Goal: Find specific page/section: Find specific page/section

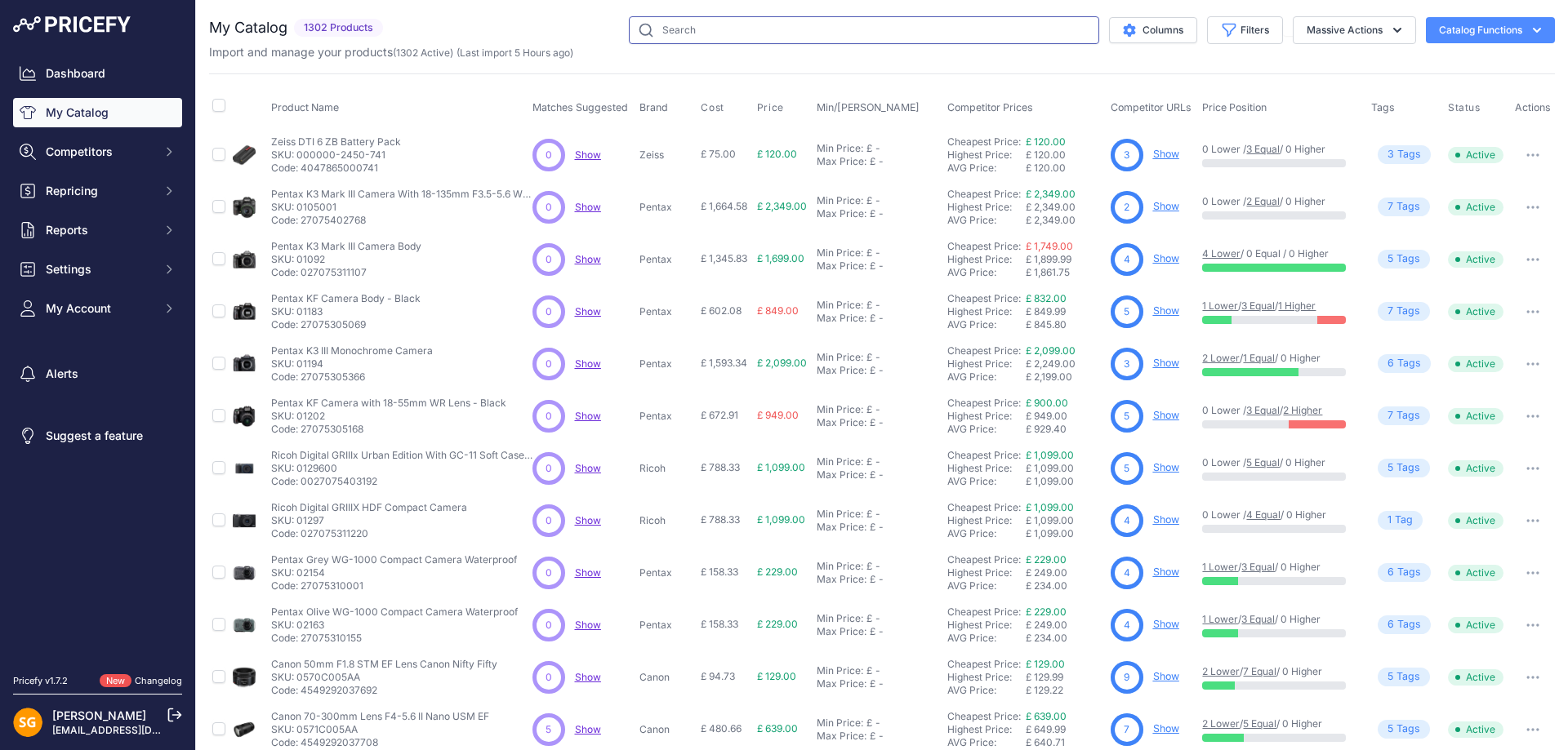
click at [714, 40] on input "text" at bounding box center [864, 30] width 470 height 28
paste input "500101-70"
type input "500101-70"
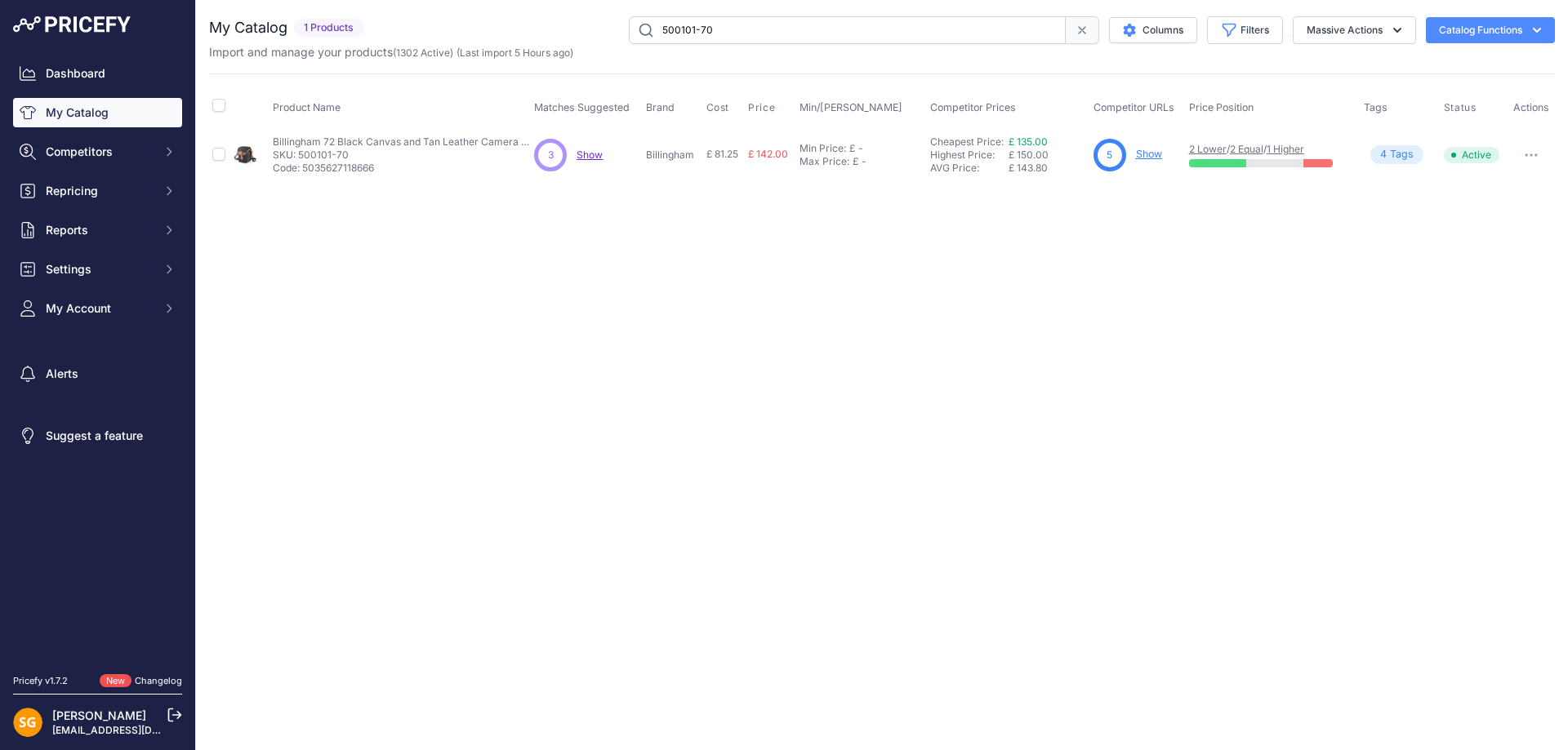
click at [1137, 153] on link "Show" at bounding box center [1148, 153] width 26 height 13
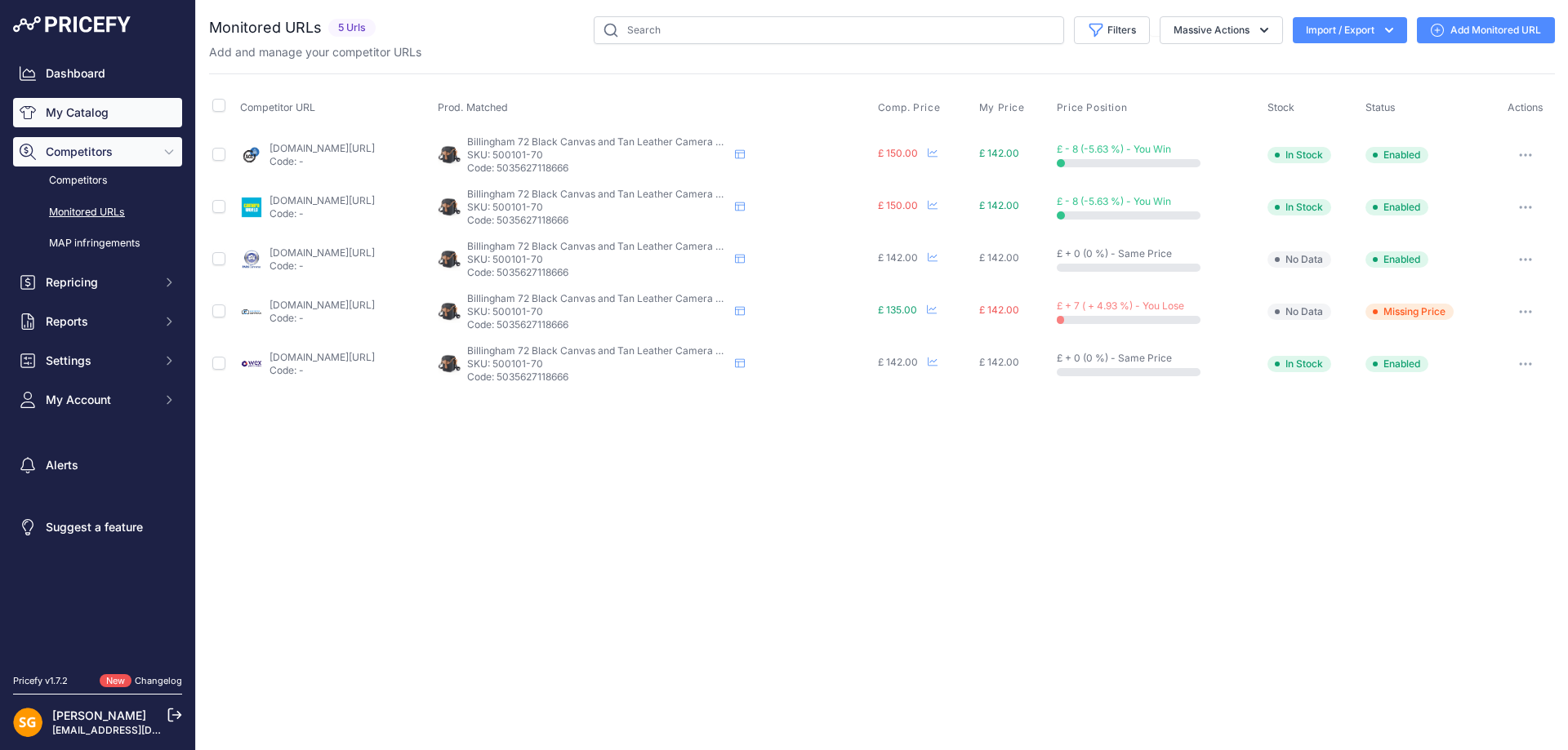
click at [58, 108] on link "My Catalog" at bounding box center [98, 113] width 170 height 30
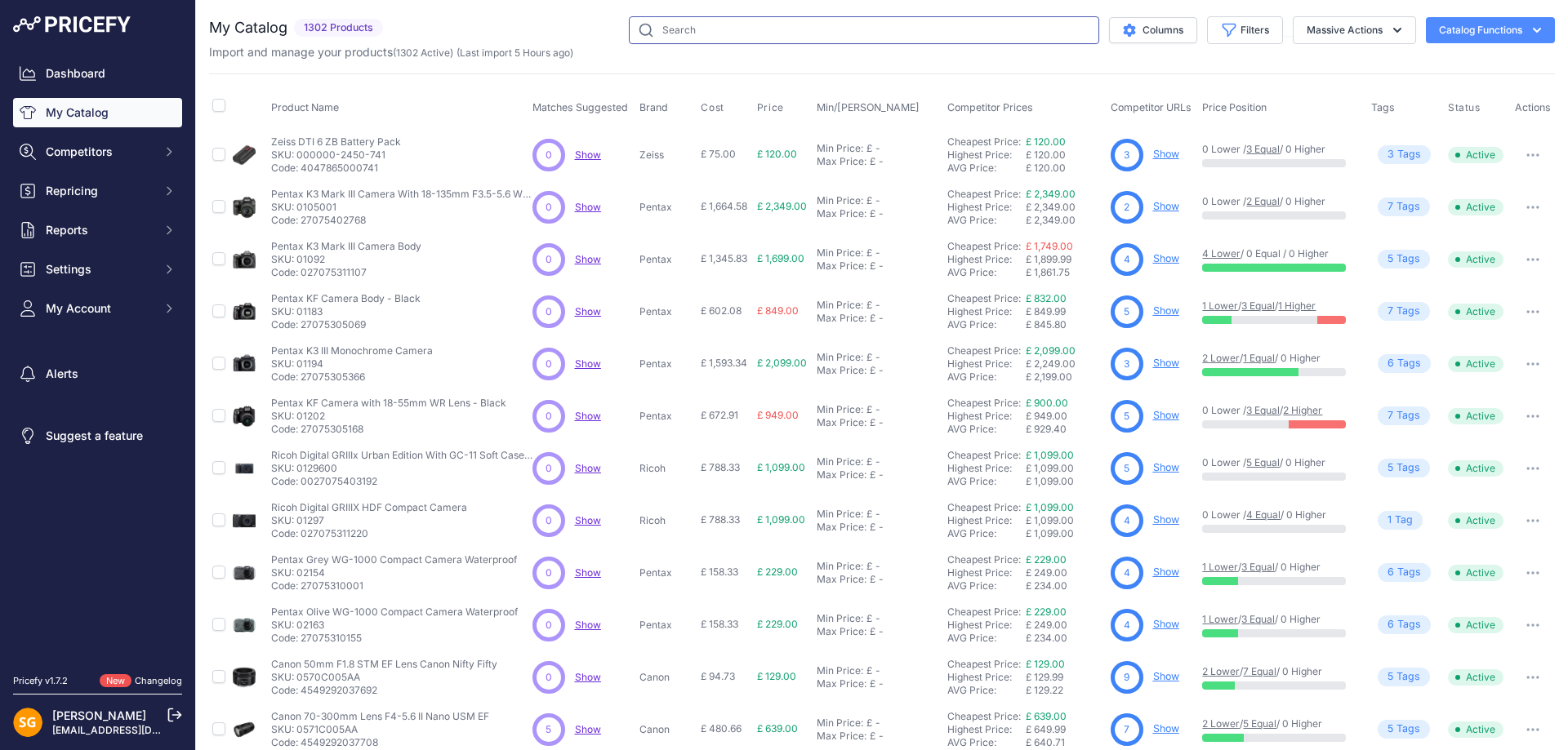
click at [666, 27] on input "text" at bounding box center [864, 30] width 470 height 28
paste input "501302-01"
type input "501302-01"
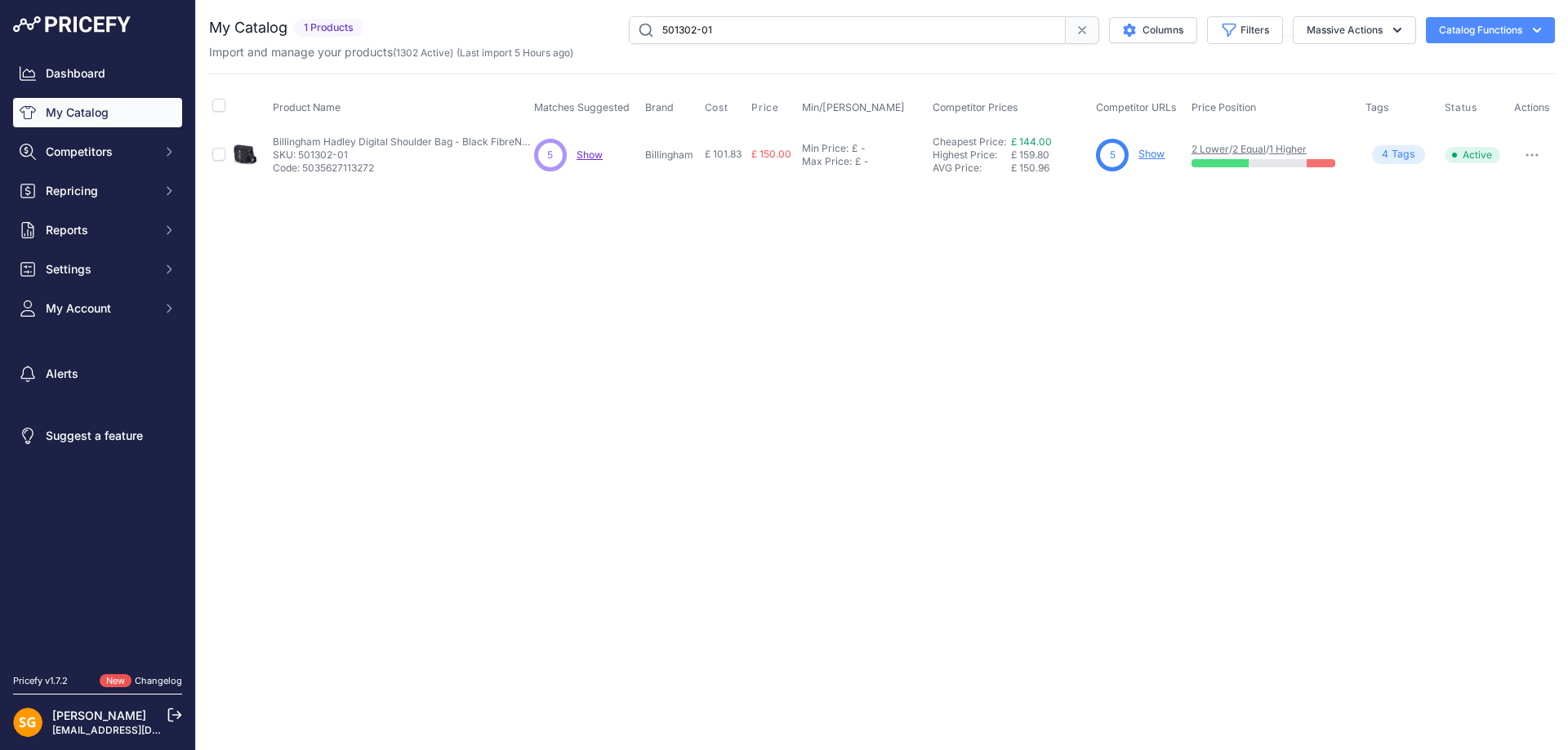
click at [1145, 153] on link "Show" at bounding box center [1151, 153] width 26 height 13
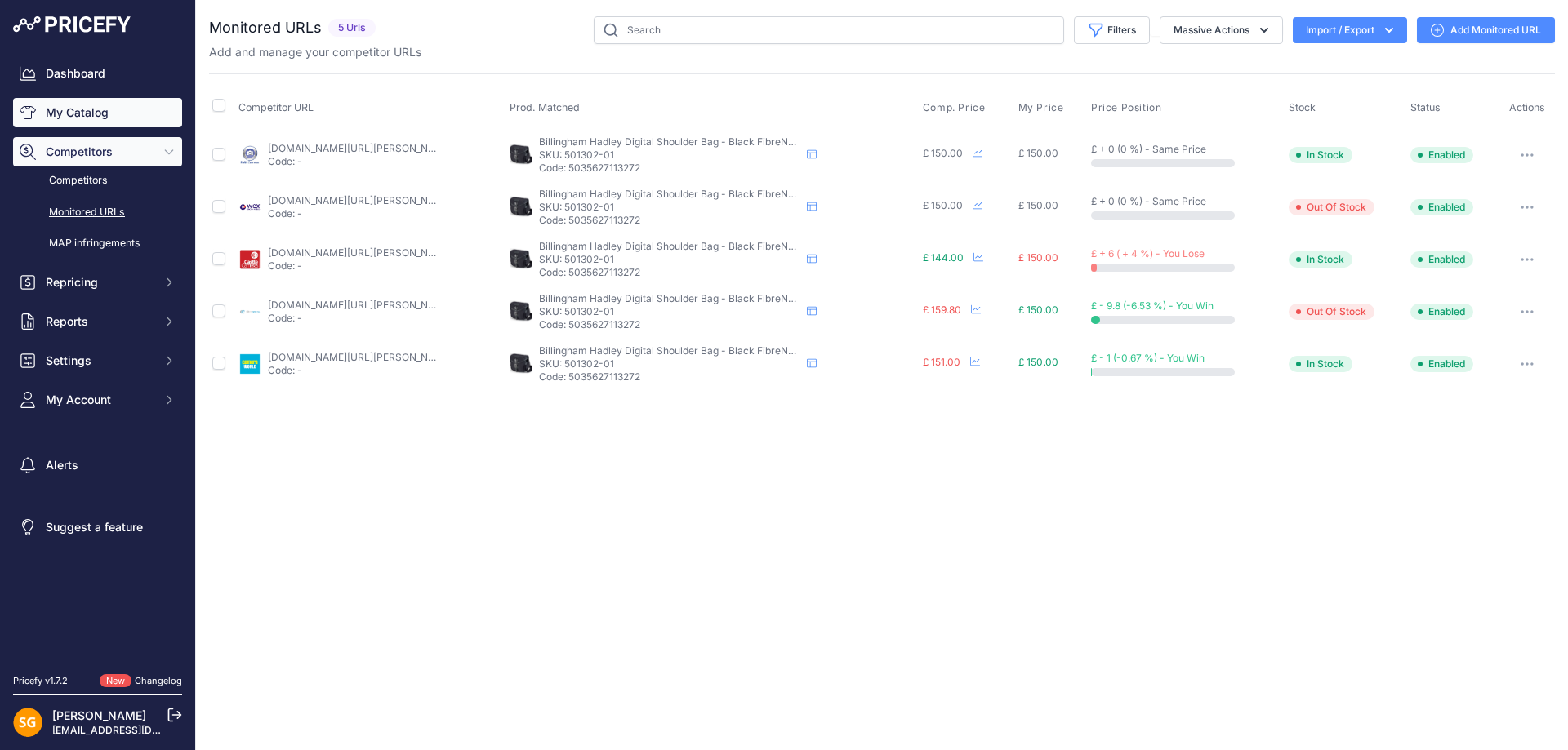
click at [79, 115] on link "My Catalog" at bounding box center [98, 113] width 170 height 30
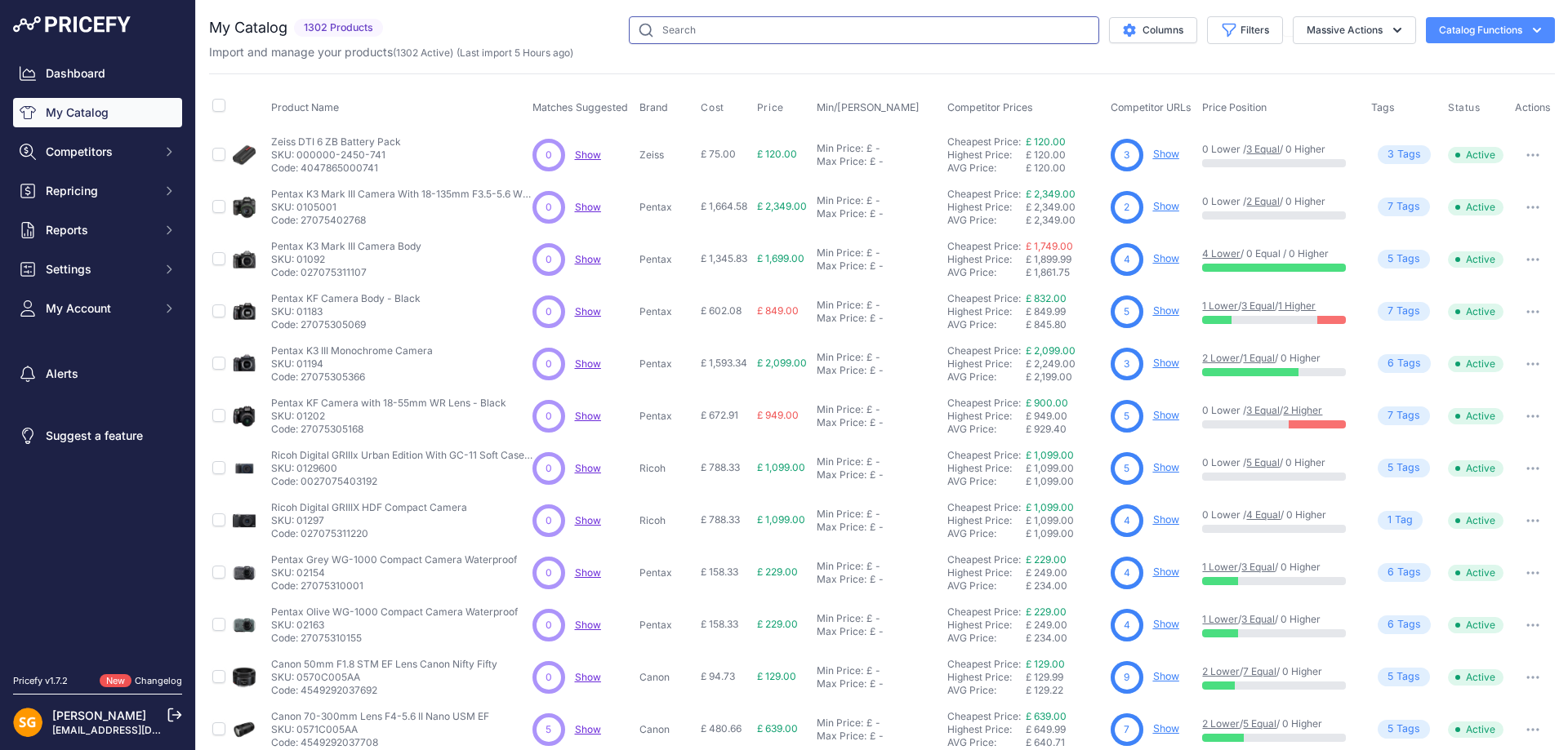
click at [771, 30] on input "text" at bounding box center [864, 30] width 470 height 28
paste input "503302-01"
type input "503302-01"
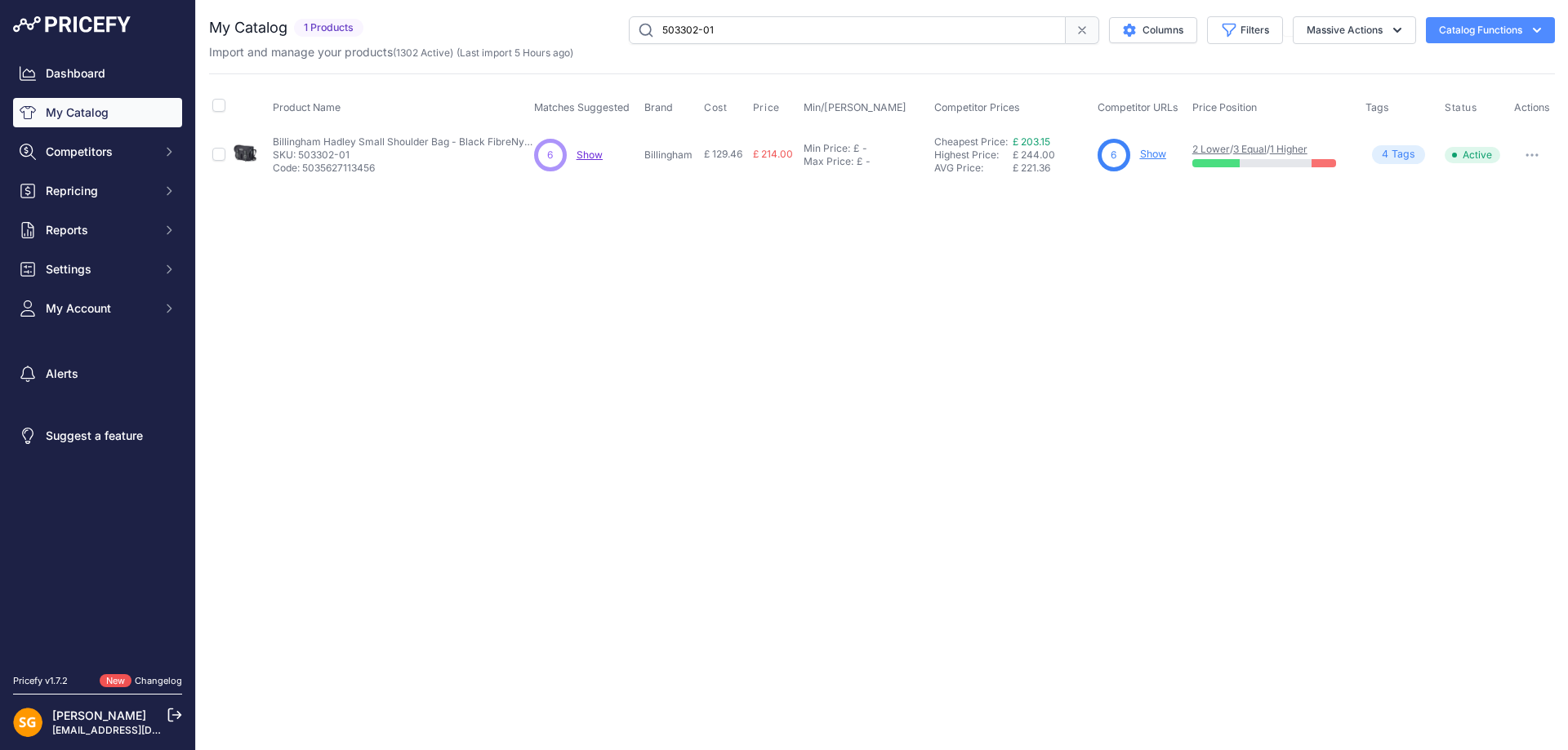
click at [1139, 152] on div "6 Show" at bounding box center [1142, 155] width 89 height 33
click at [1143, 156] on link "Show" at bounding box center [1153, 153] width 26 height 13
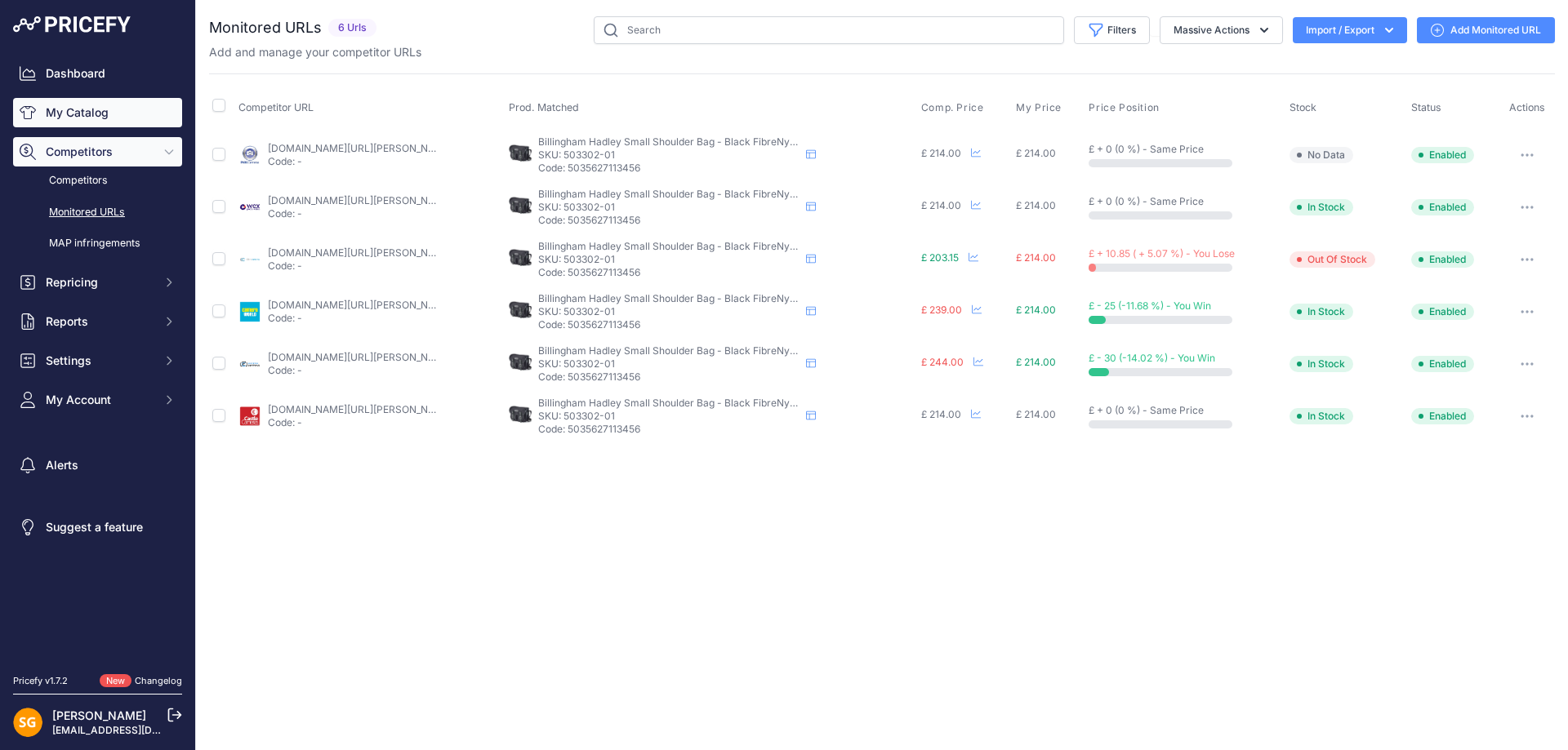
click at [128, 118] on link "My Catalog" at bounding box center [98, 113] width 170 height 30
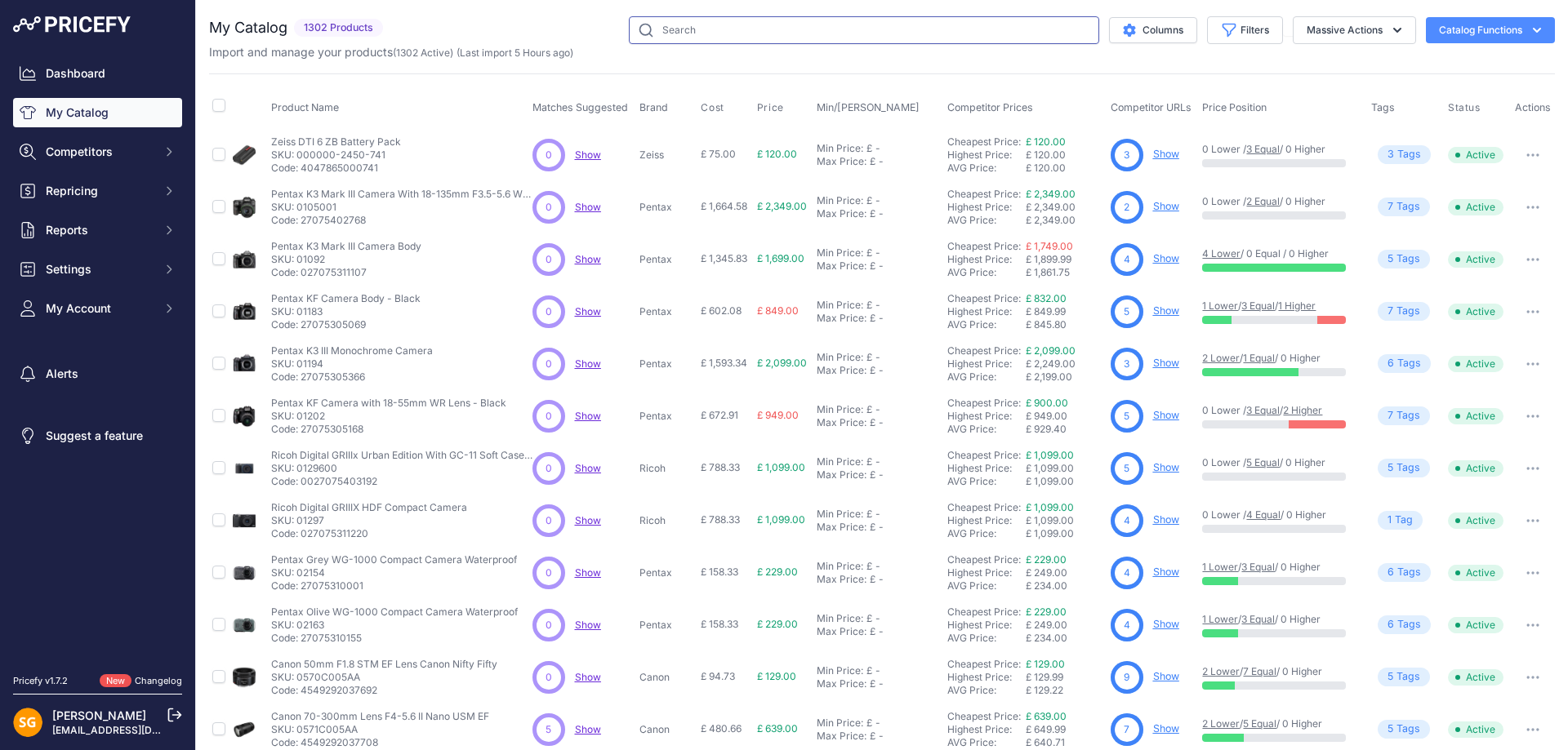
click at [747, 34] on input "text" at bounding box center [864, 30] width 470 height 28
paste input "505002-01"
type input "505002-01"
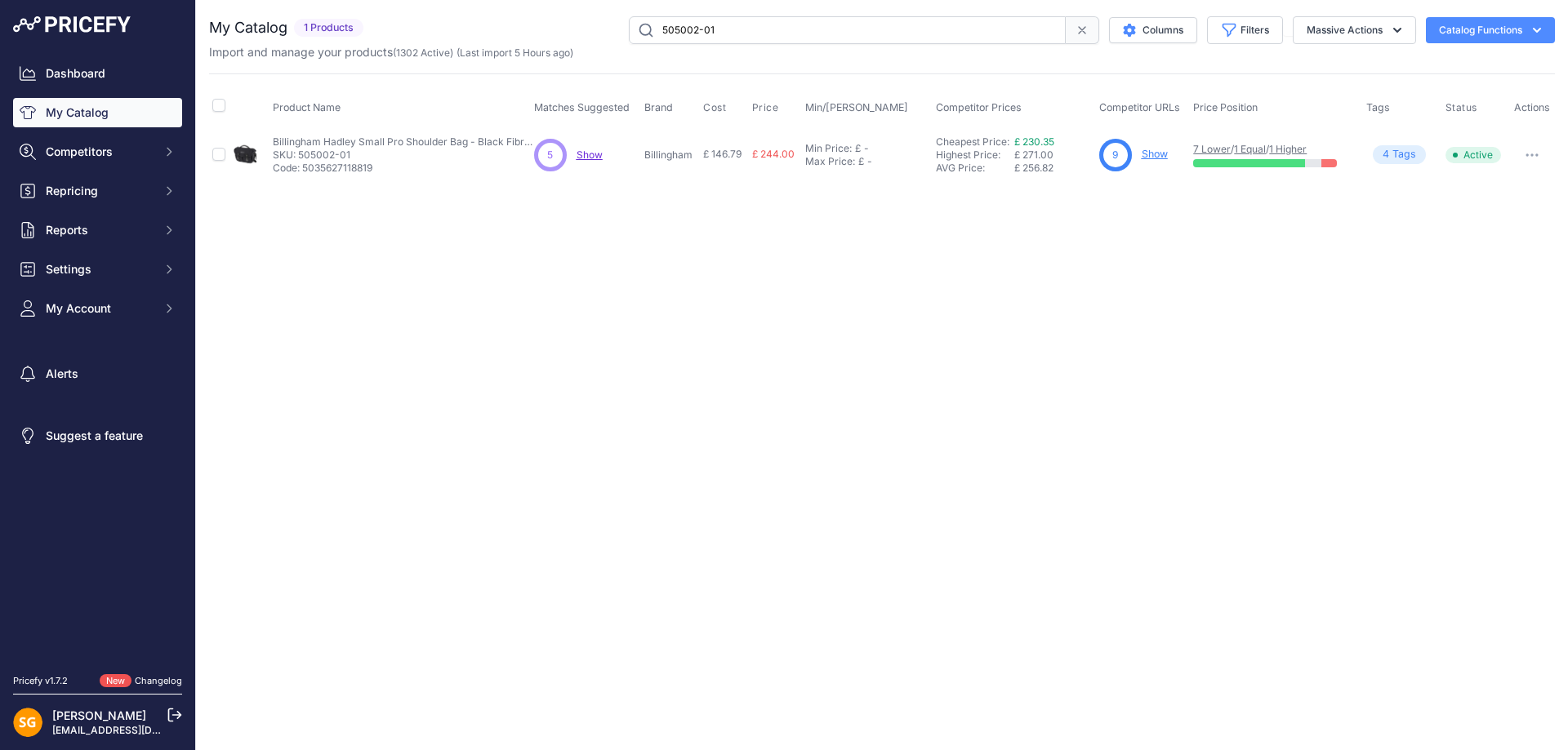
click at [1146, 143] on div "9 Show" at bounding box center [1143, 155] width 89 height 33
click at [1146, 154] on link "Show" at bounding box center [1154, 153] width 26 height 13
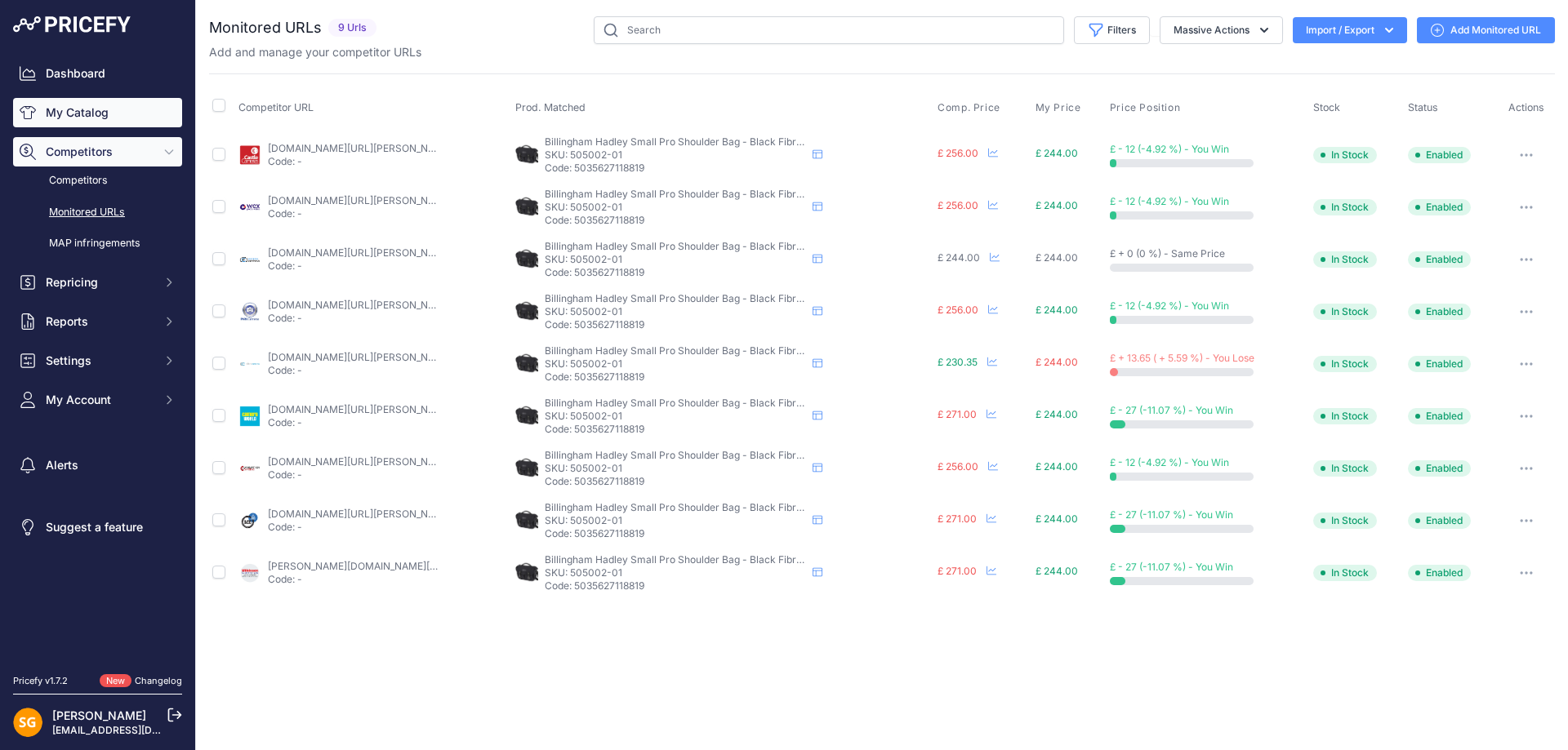
click at [69, 120] on link "My Catalog" at bounding box center [98, 113] width 170 height 30
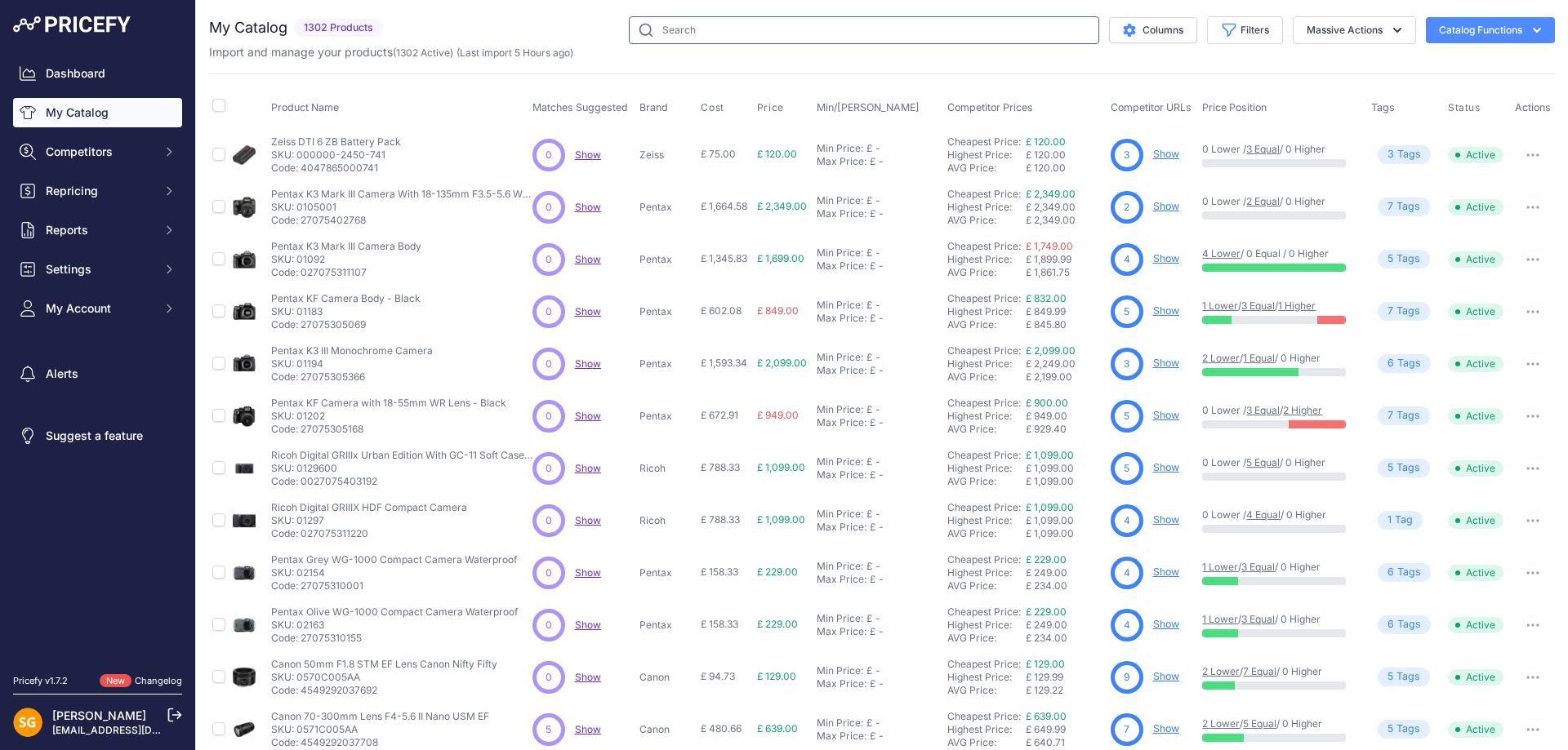
click at [885, 24] on input "text" at bounding box center [864, 30] width 470 height 28
paste input "505248-54"
type input "505248-54"
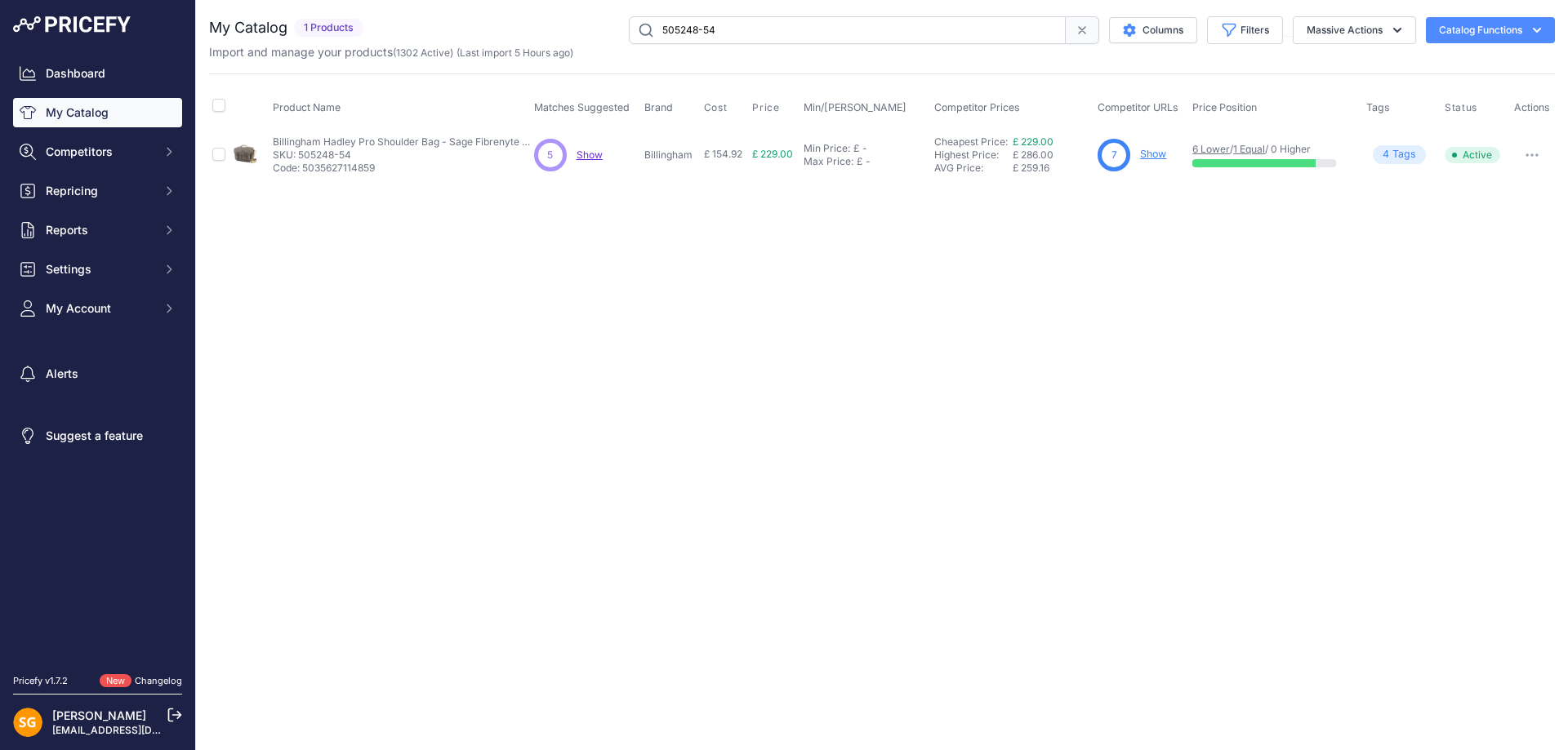
click at [1148, 149] on link "Show" at bounding box center [1153, 153] width 26 height 13
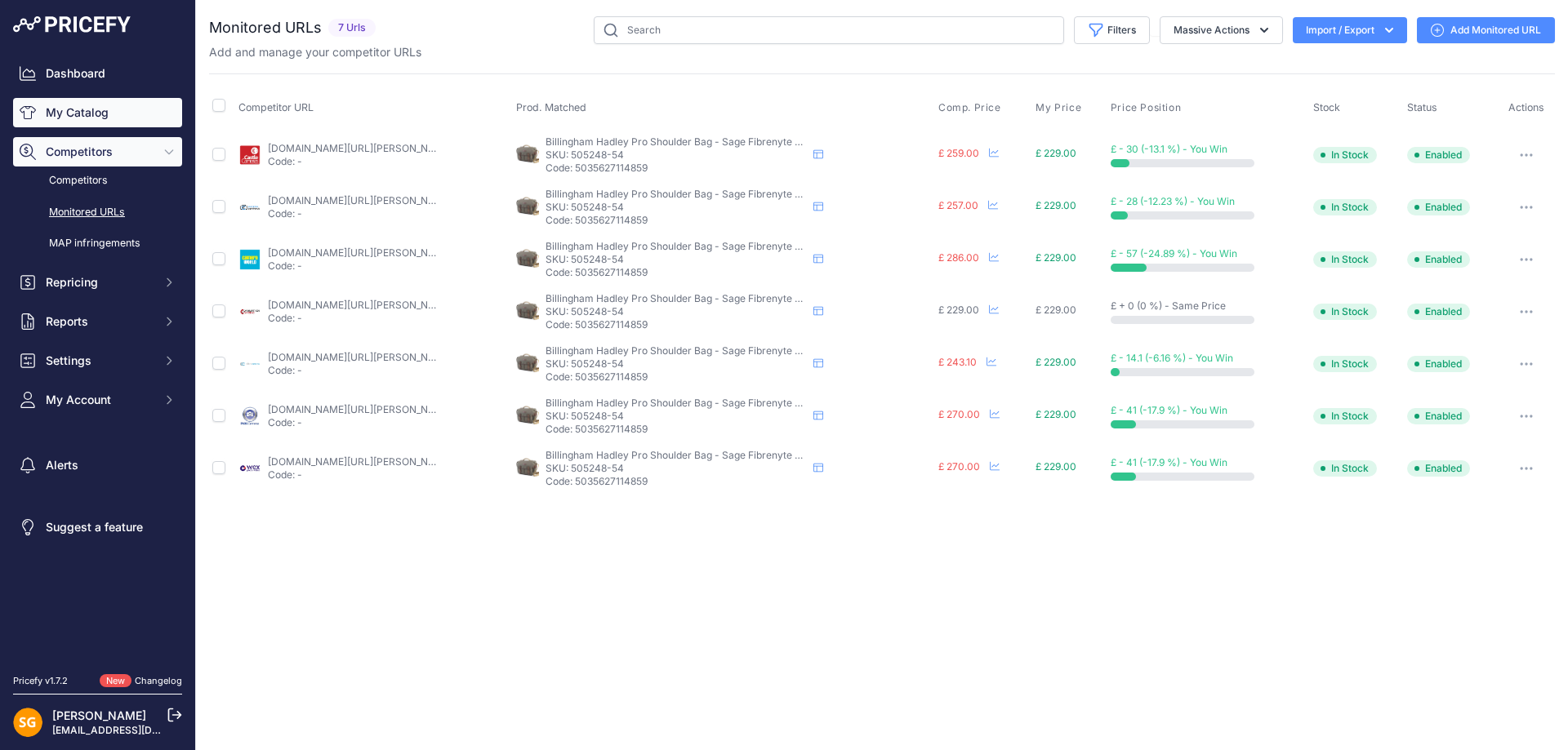
click at [99, 121] on link "My Catalog" at bounding box center [98, 113] width 170 height 30
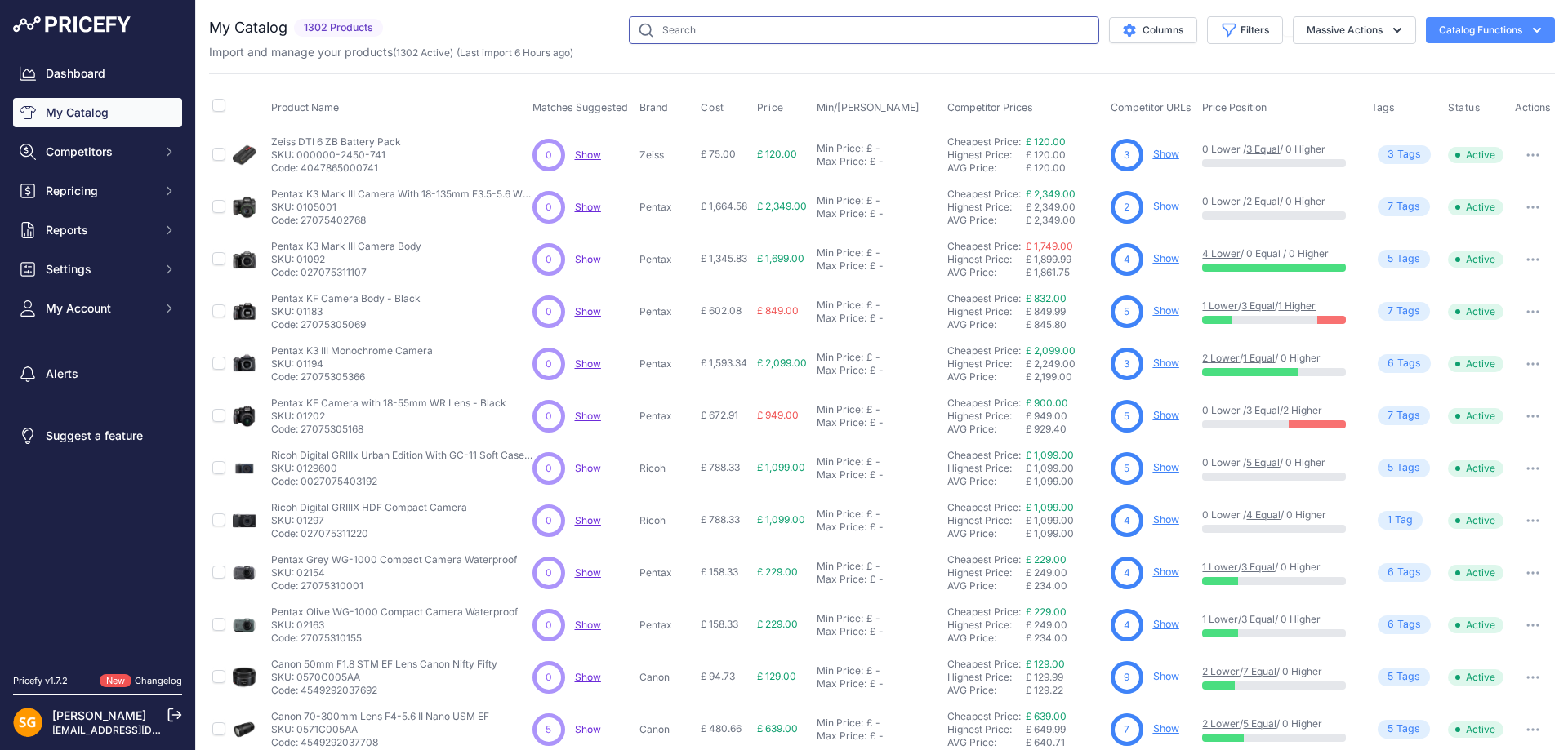
click at [663, 37] on input "text" at bounding box center [864, 30] width 470 height 28
paste input "588601-70"
type input "588601-70"
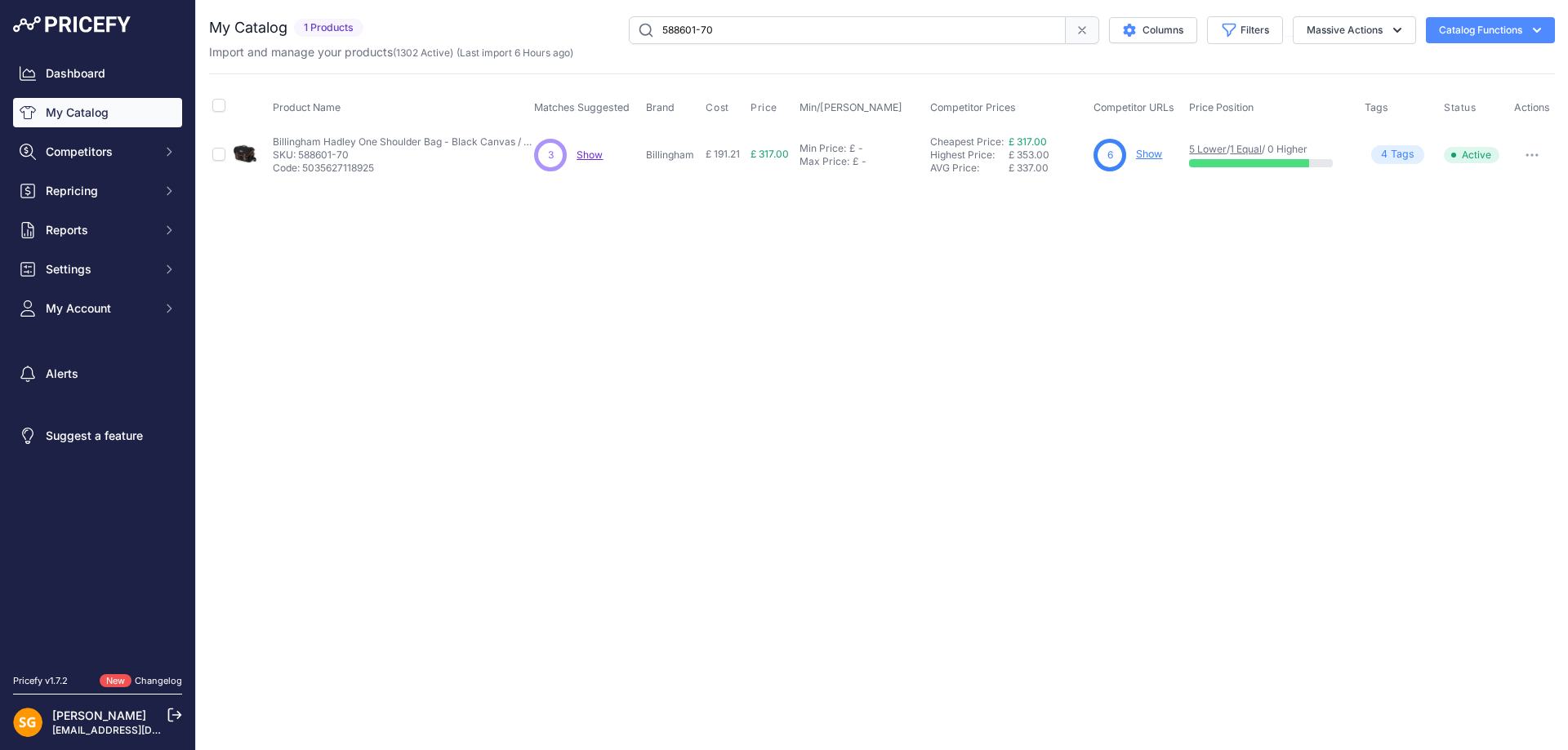
click at [845, 19] on input "588601-70" at bounding box center [848, 30] width 437 height 28
click at [1146, 153] on link "Show" at bounding box center [1148, 153] width 26 height 13
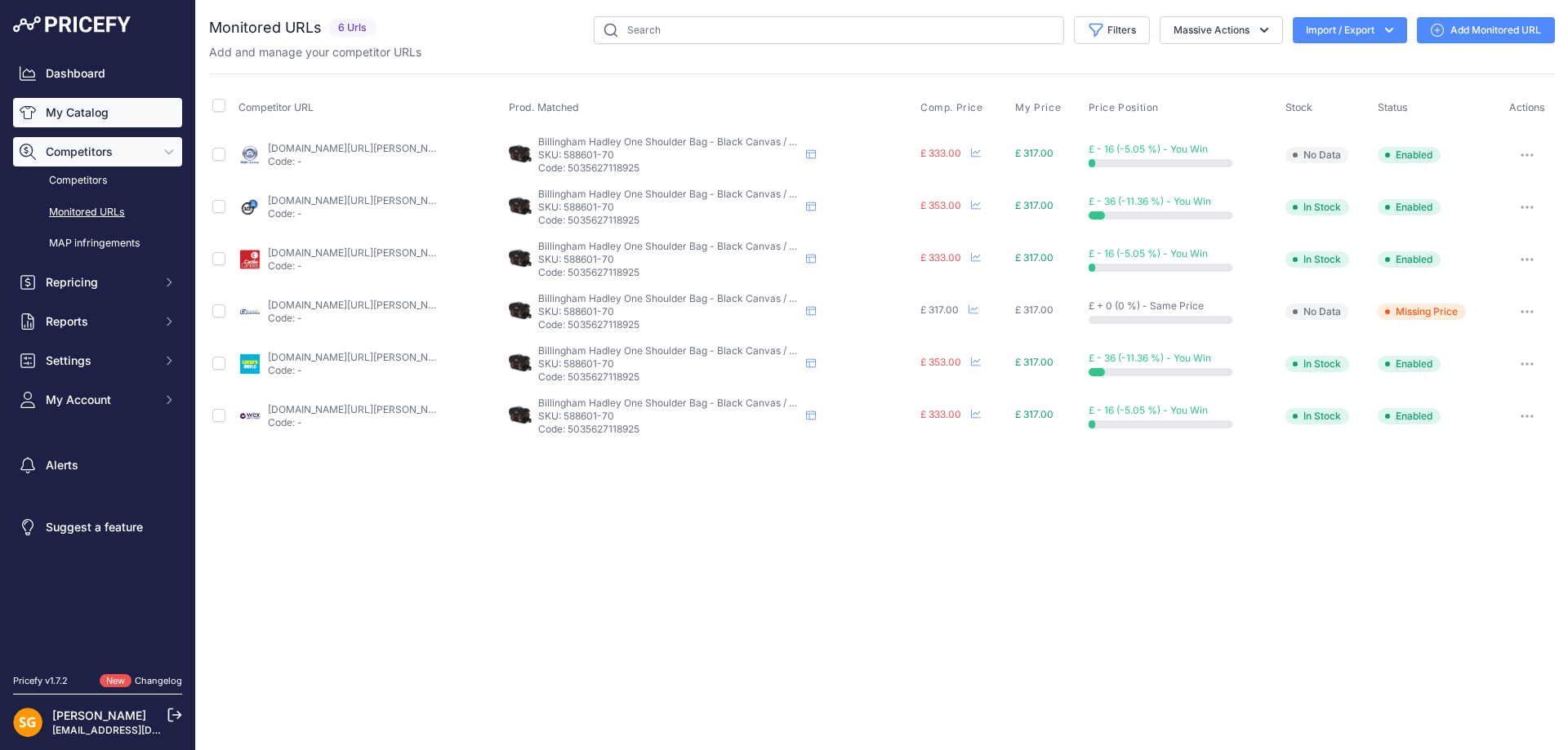
click at [56, 116] on link "My Catalog" at bounding box center [98, 113] width 170 height 30
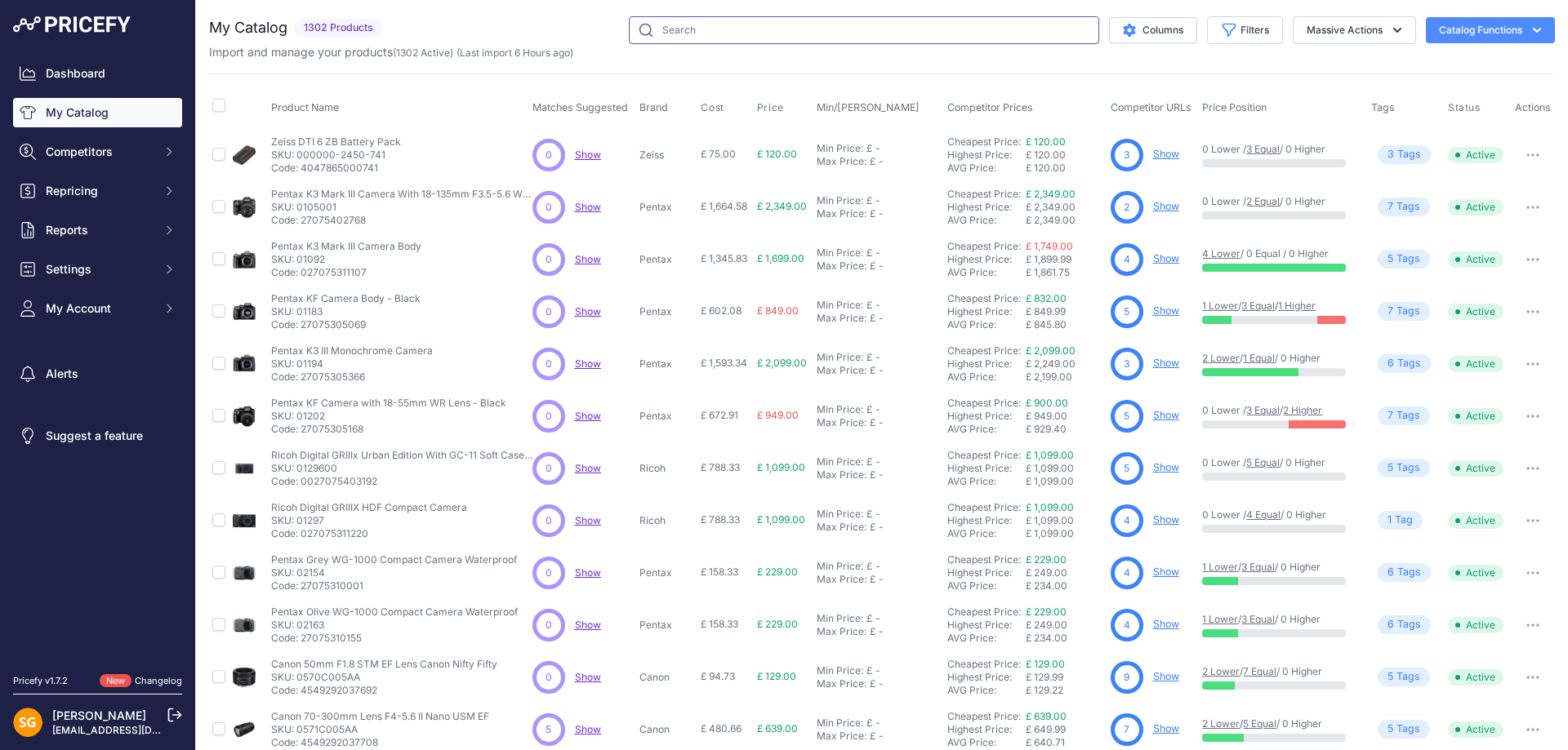
click at [650, 33] on input "text" at bounding box center [864, 30] width 470 height 28
paste input "505202-01"
type input "505202-01"
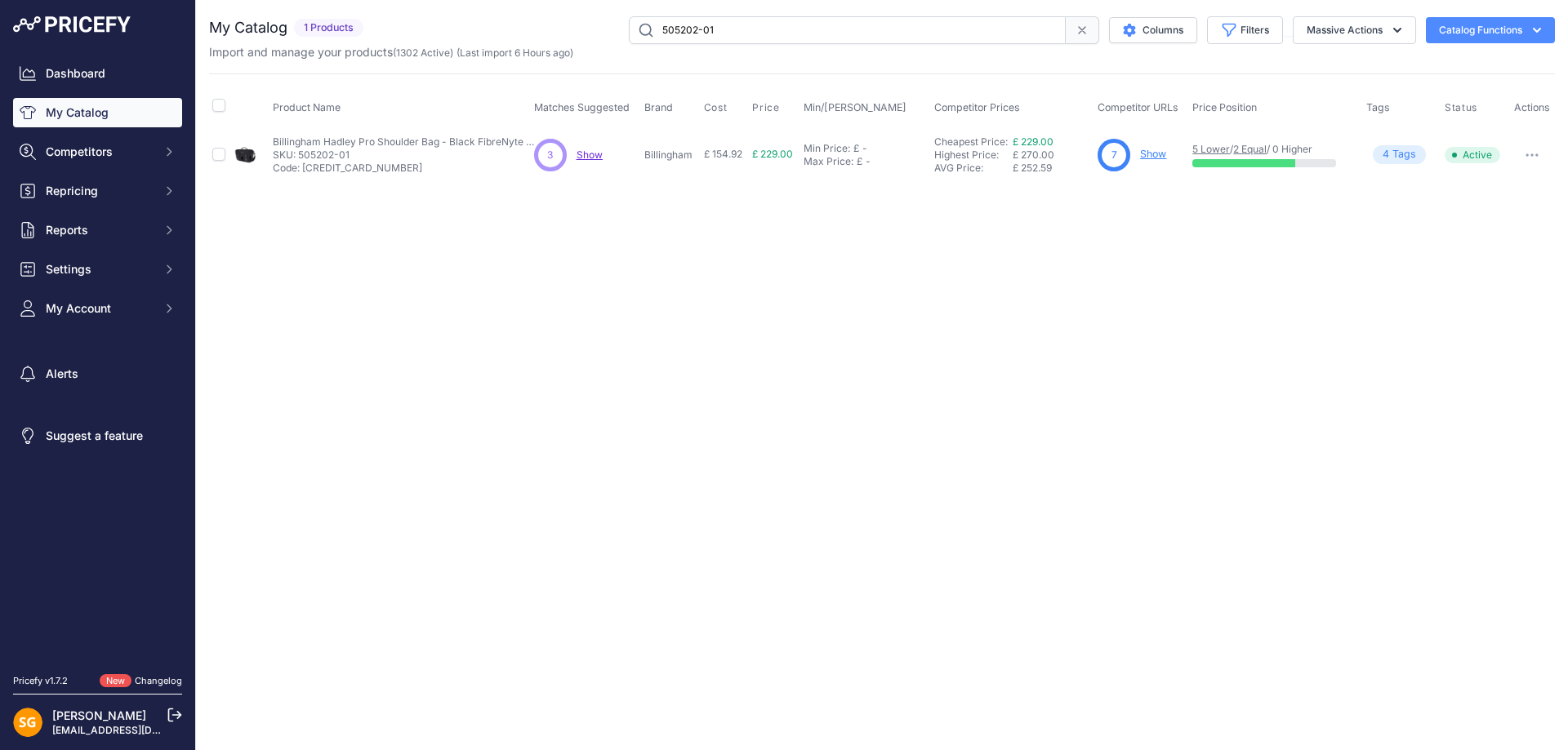
click at [1157, 159] on link "Show" at bounding box center [1153, 153] width 26 height 13
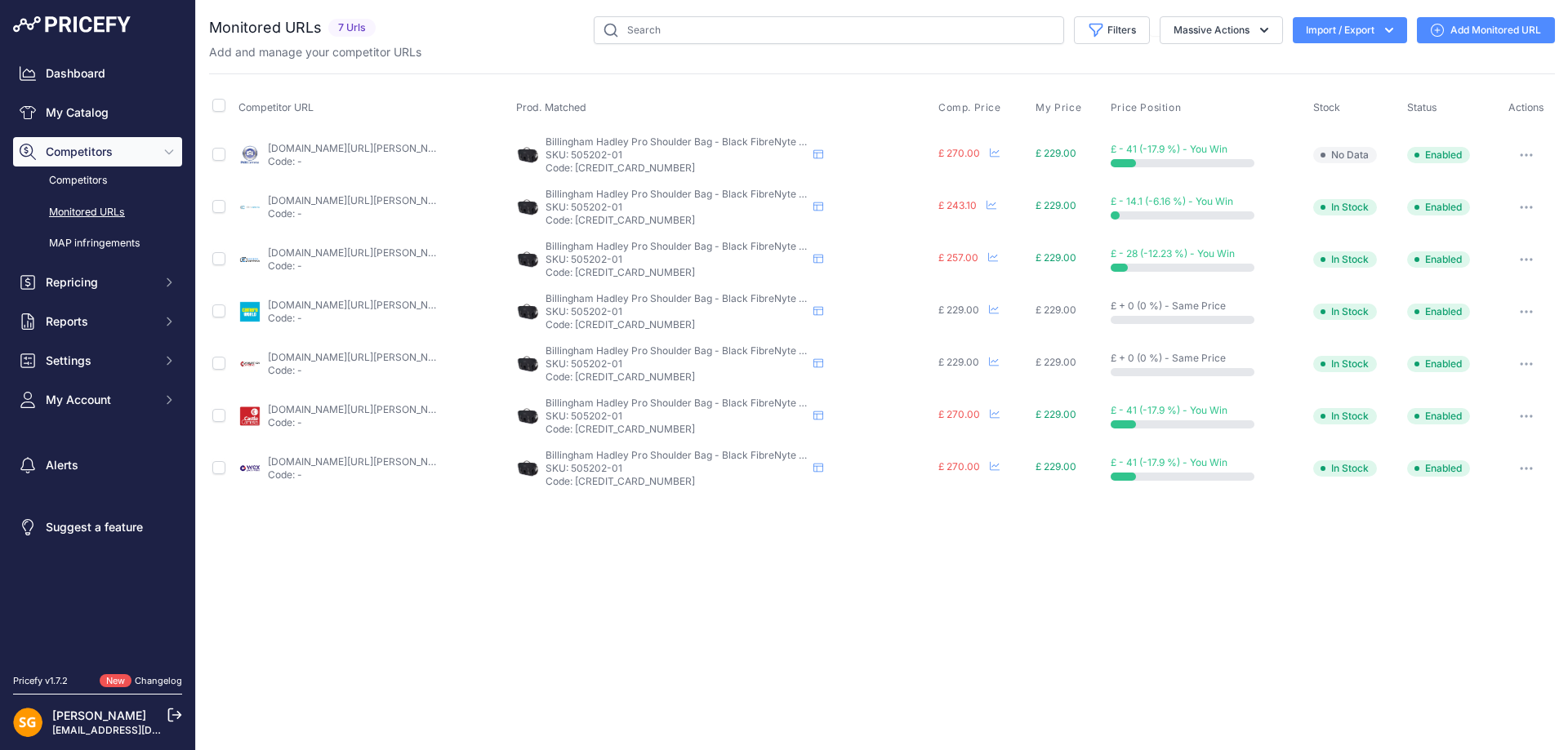
click at [696, 620] on div "Close You are not connected to the internet." at bounding box center [881, 375] width 1372 height 750
click at [662, 27] on input "text" at bounding box center [828, 30] width 470 height 28
paste input "500101-70"
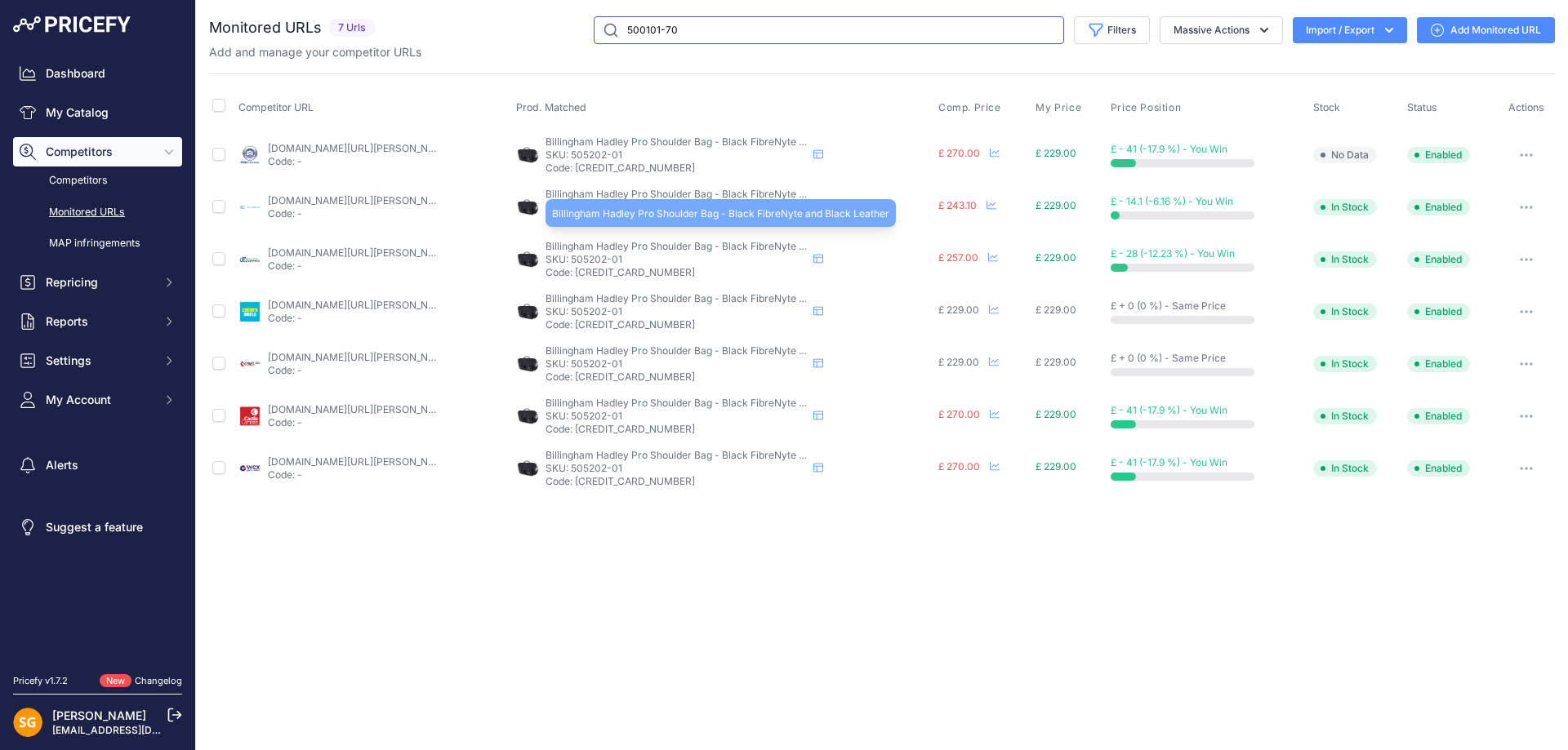
type input "500101-70"
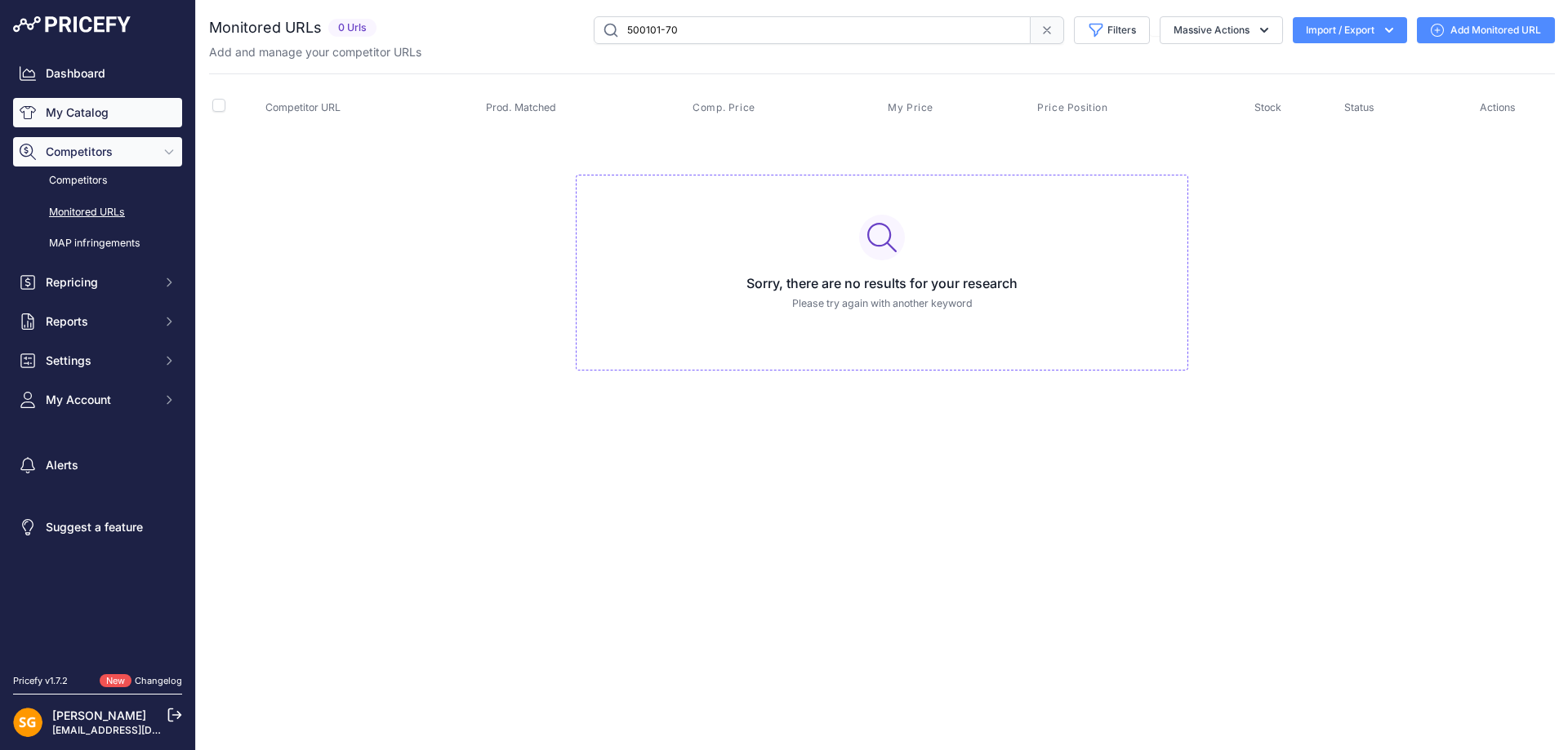
click at [62, 108] on link "My Catalog" at bounding box center [98, 113] width 170 height 30
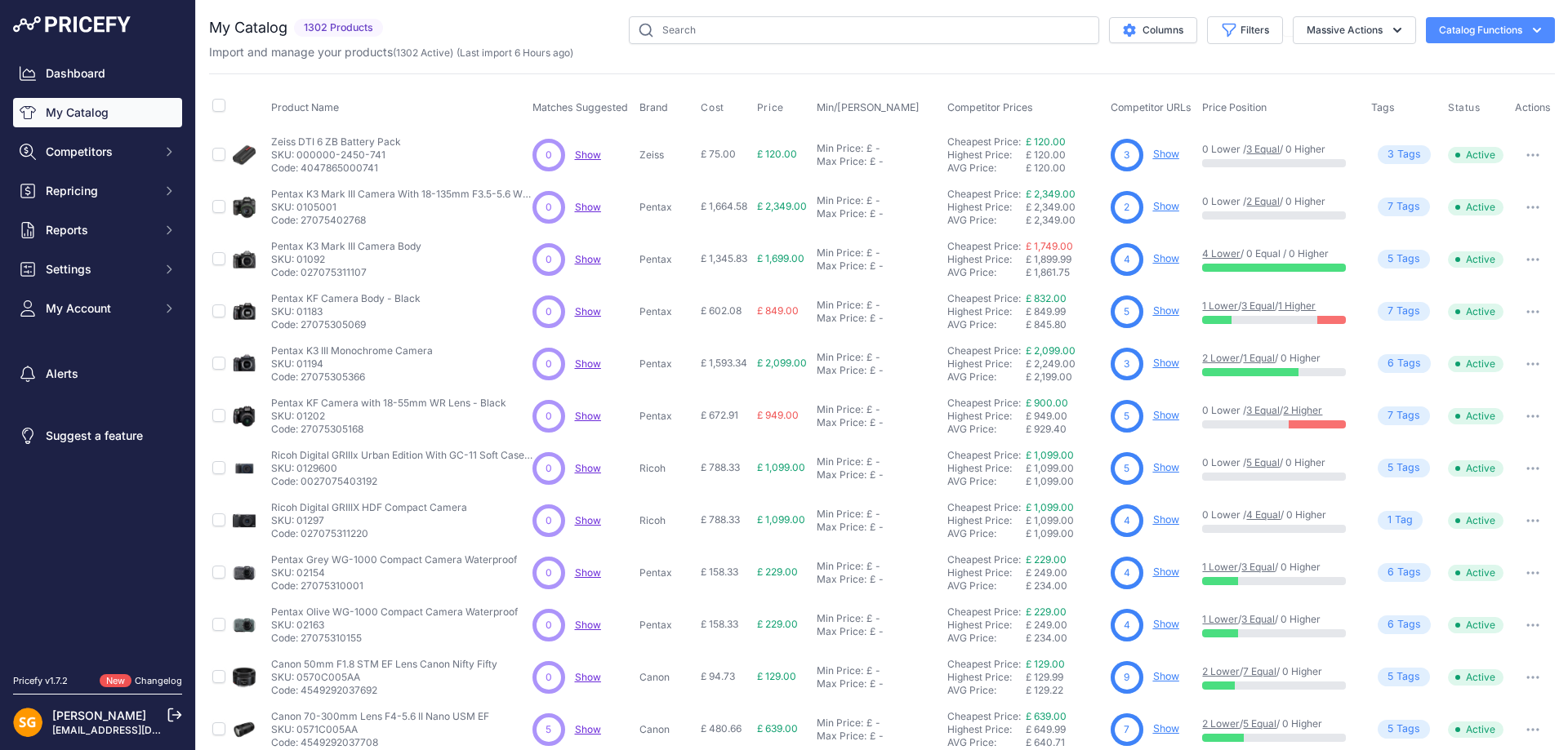
click at [76, 106] on link "My Catalog" at bounding box center [98, 113] width 170 height 30
click at [707, 24] on input "text" at bounding box center [864, 30] width 470 height 28
paste input "500101-70"
type input "500101-70"
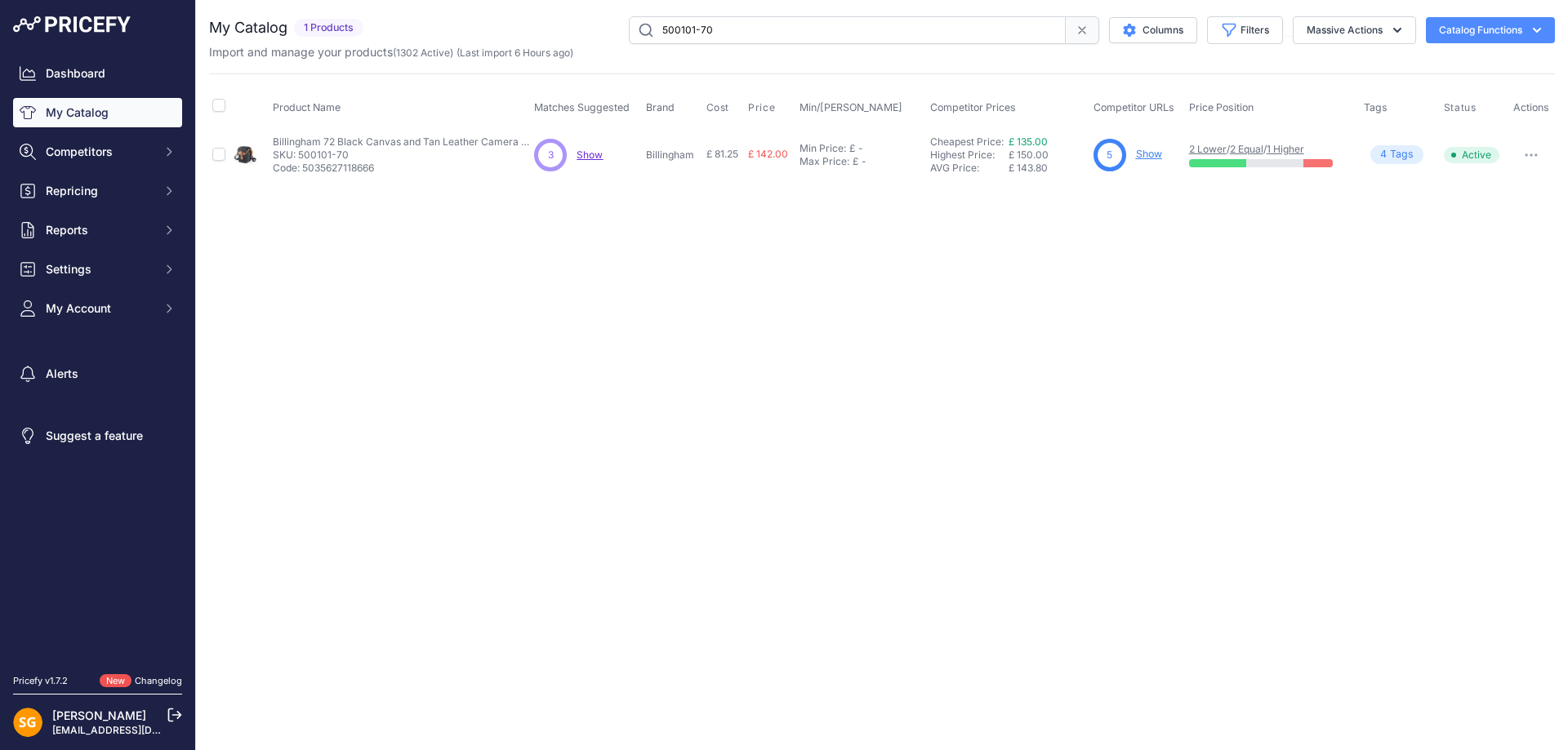
click at [1150, 147] on p "Show" at bounding box center [1148, 155] width 26 height 15
click at [1150, 147] on link "Show" at bounding box center [1148, 153] width 26 height 13
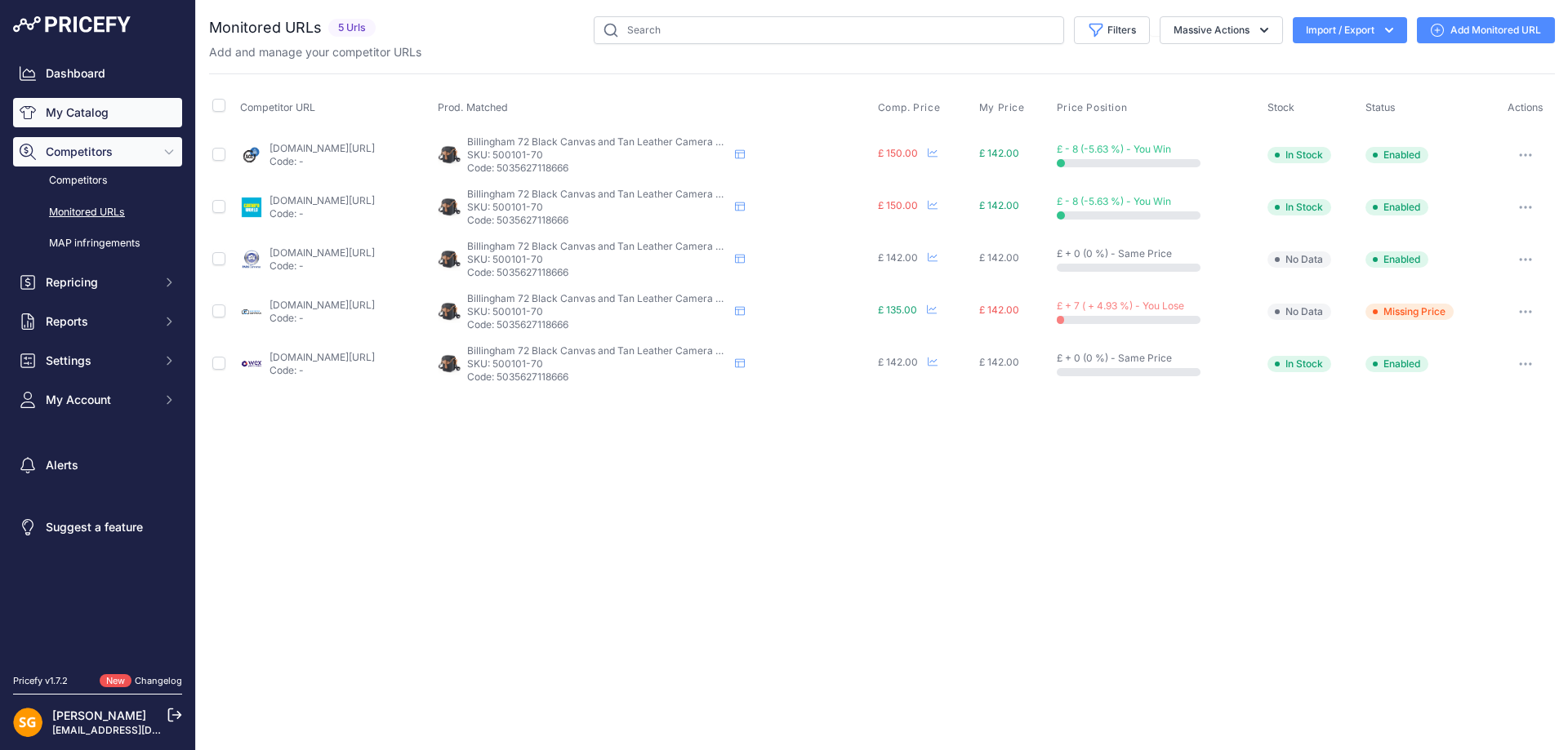
click at [86, 119] on link "My Catalog" at bounding box center [98, 113] width 170 height 30
click at [657, 27] on input "text" at bounding box center [828, 30] width 470 height 28
paste input "500133-70"
type input "500133-70"
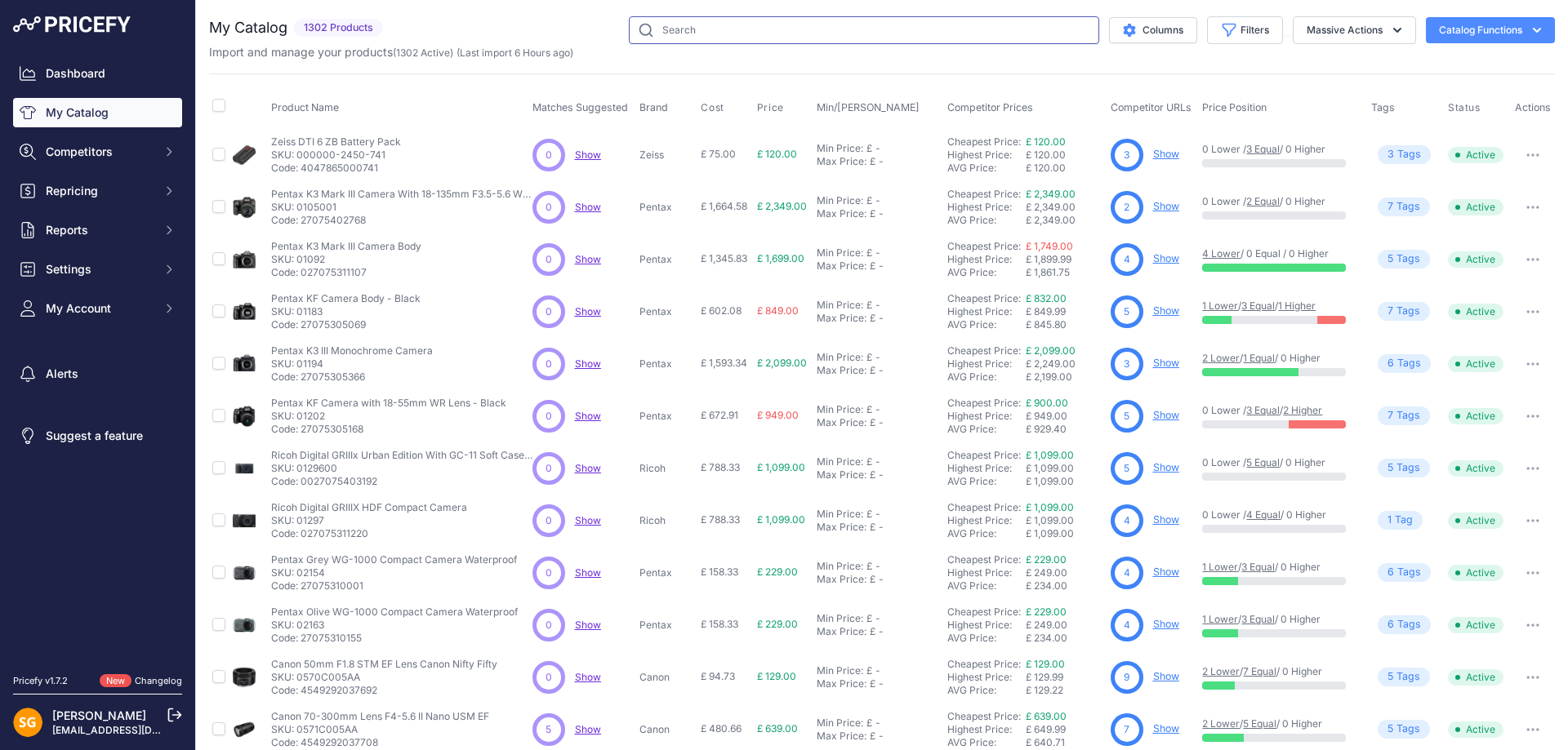
click at [691, 39] on input "text" at bounding box center [864, 30] width 470 height 28
paste input "500133-70"
type input "500133-70"
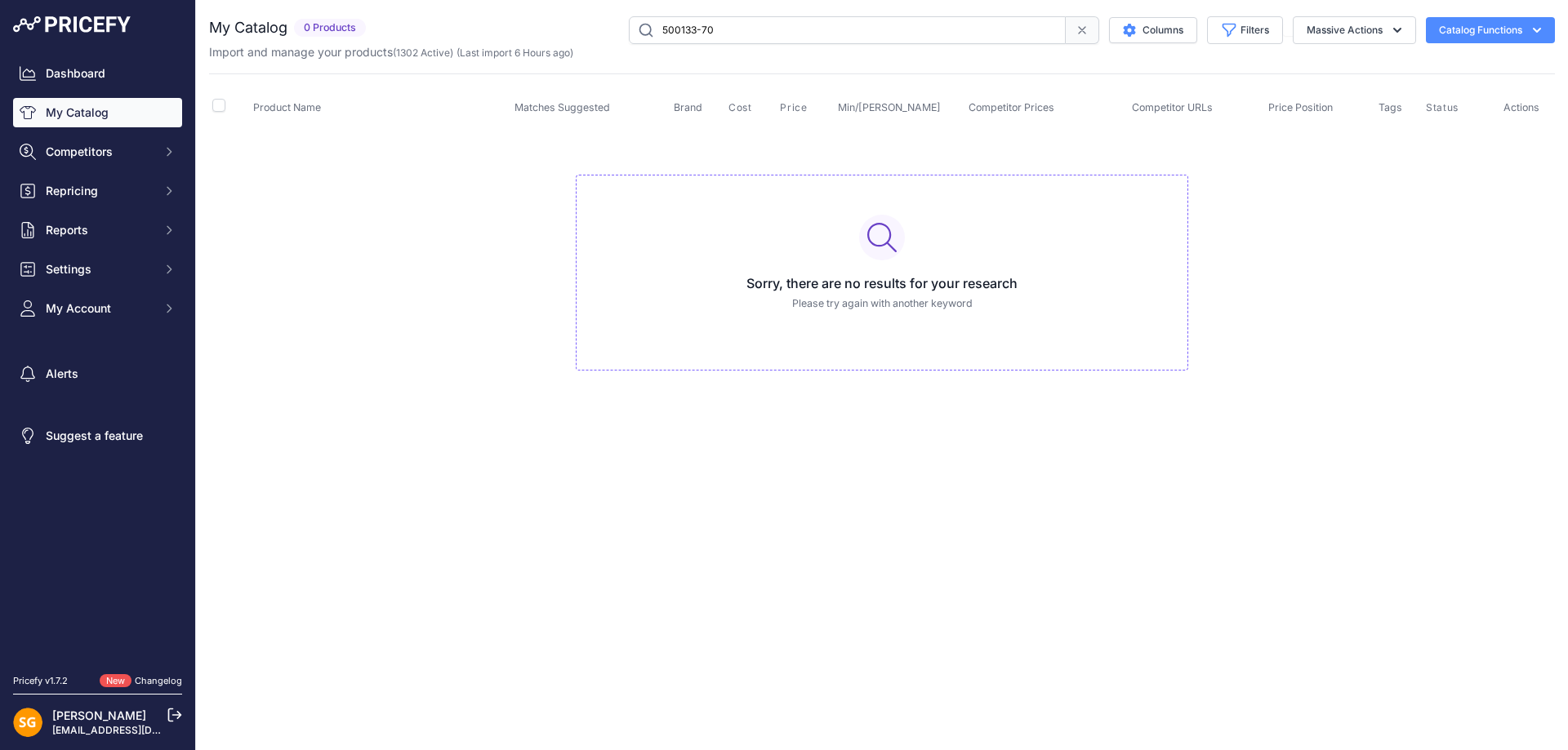
click at [118, 114] on link "My Catalog" at bounding box center [98, 113] width 170 height 30
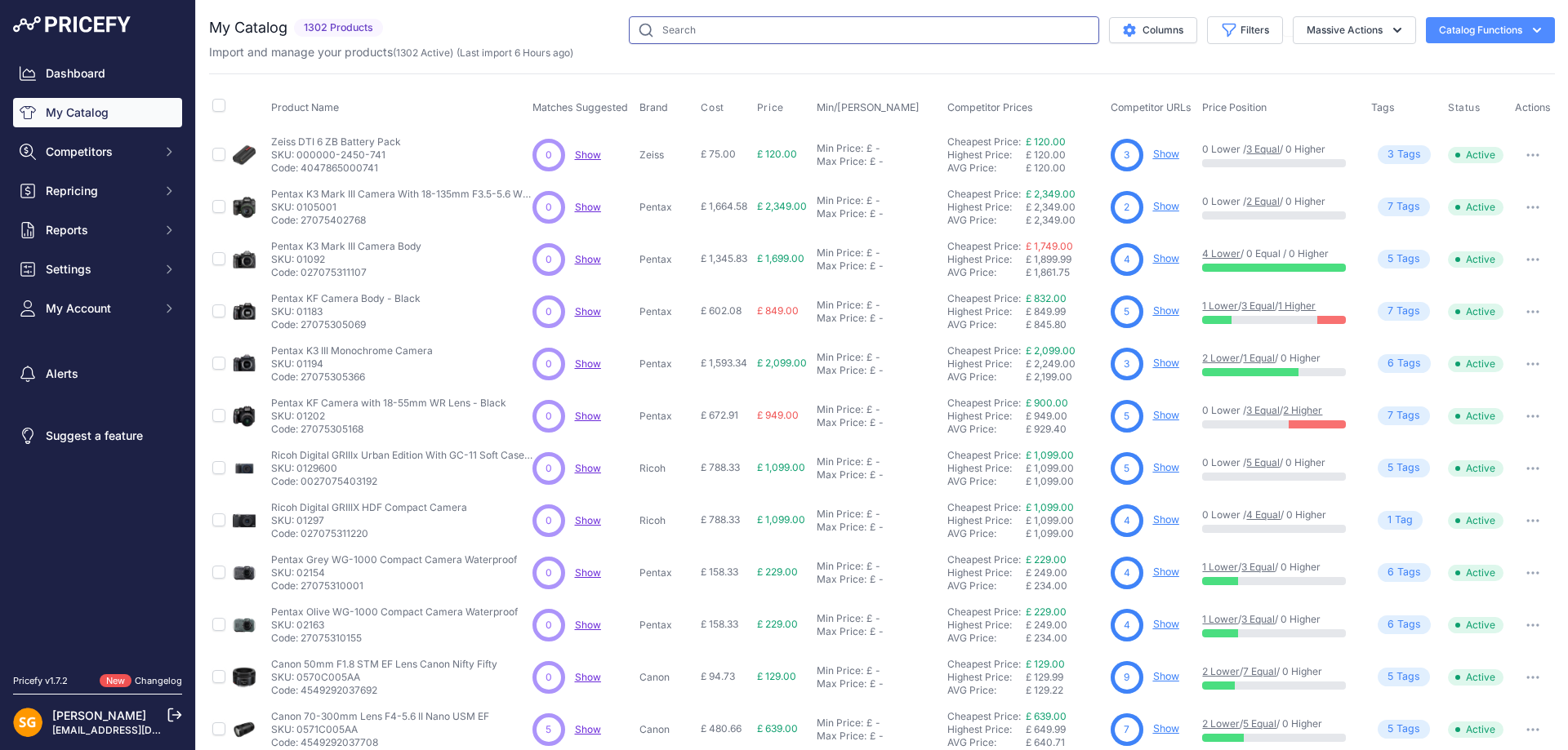
click at [701, 34] on input "text" at bounding box center [864, 30] width 470 height 28
paste input "500148-54"
type input "500148-54"
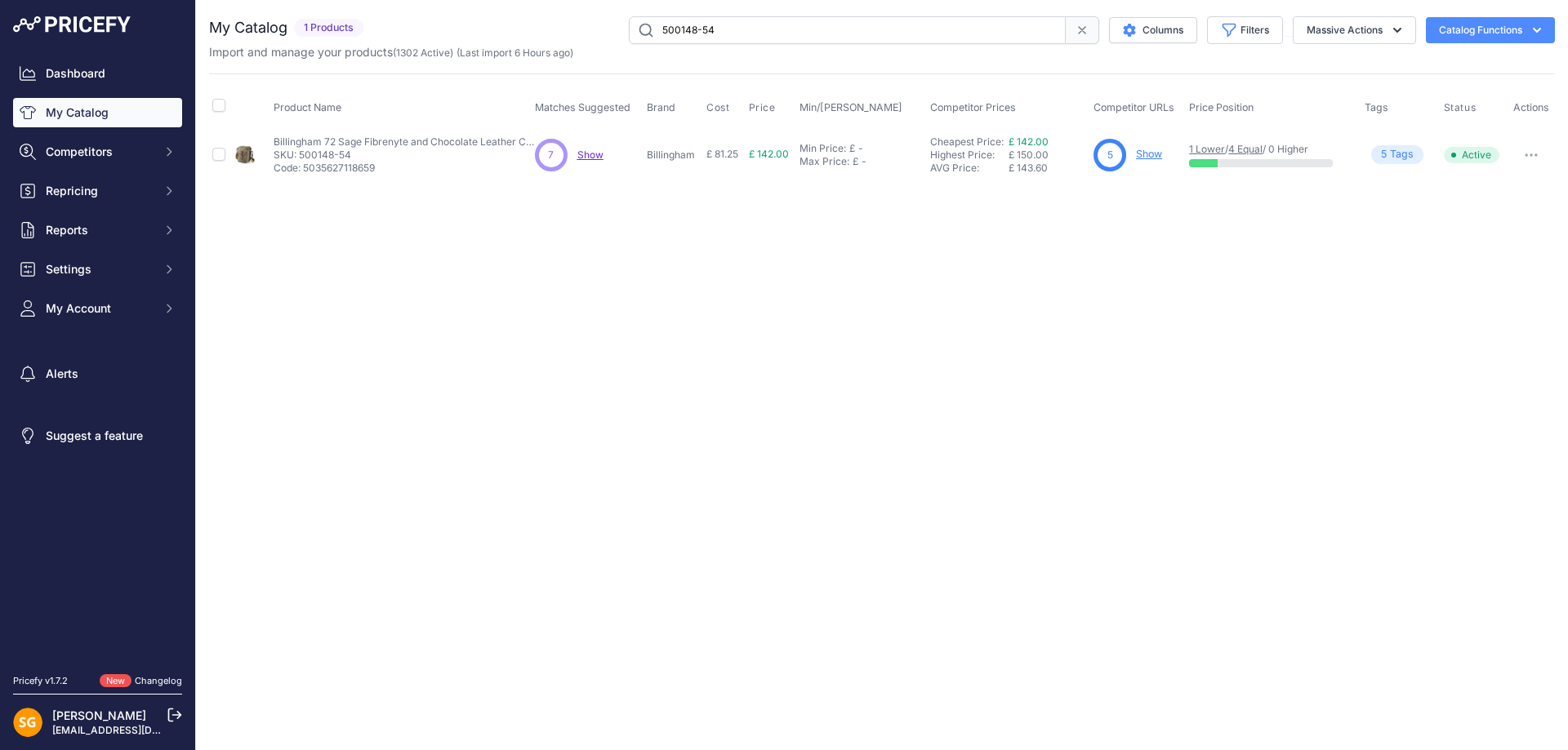
click at [731, 37] on input "500148-54" at bounding box center [848, 30] width 437 height 28
click at [1144, 153] on link "Show" at bounding box center [1148, 153] width 26 height 13
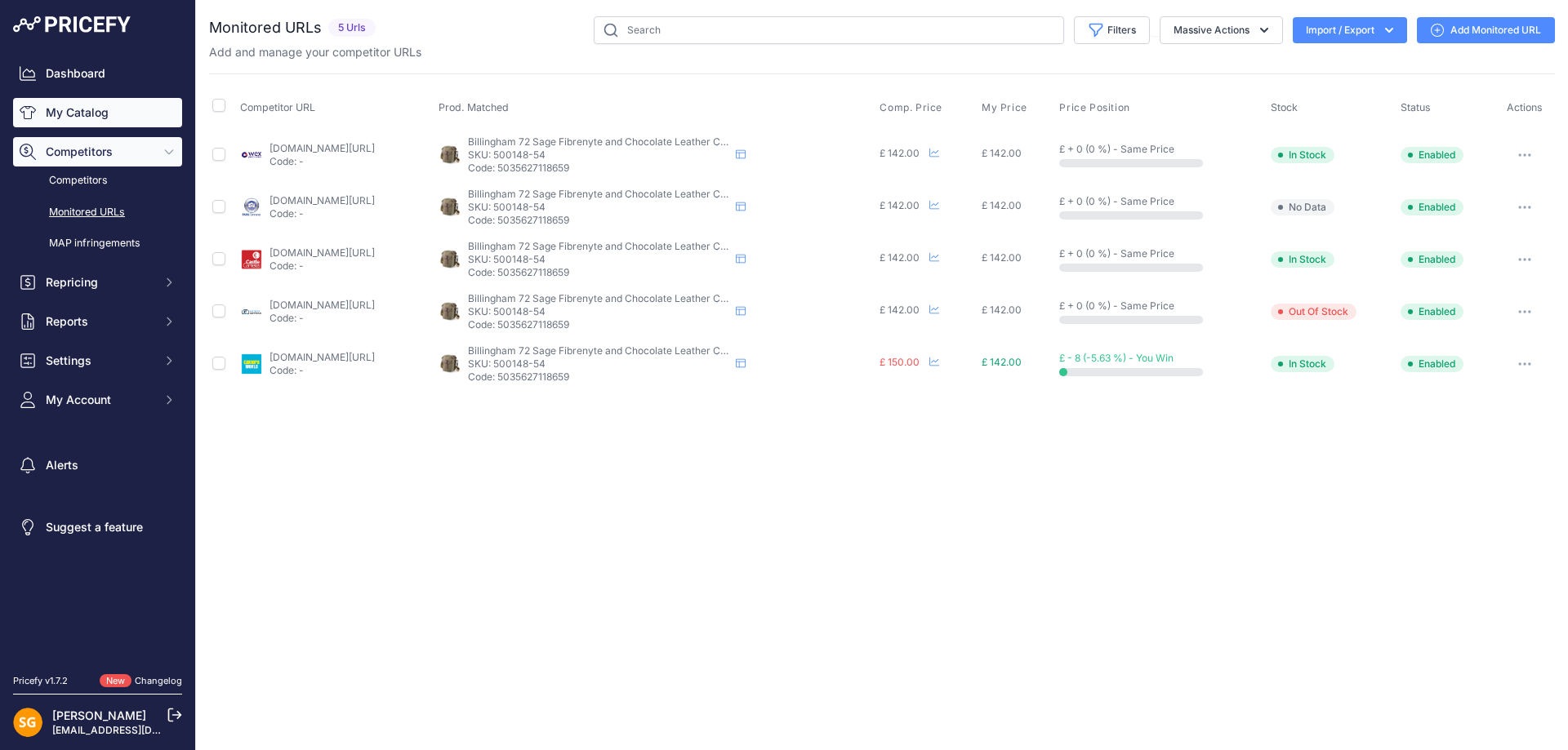
click at [94, 114] on link "My Catalog" at bounding box center [98, 113] width 170 height 30
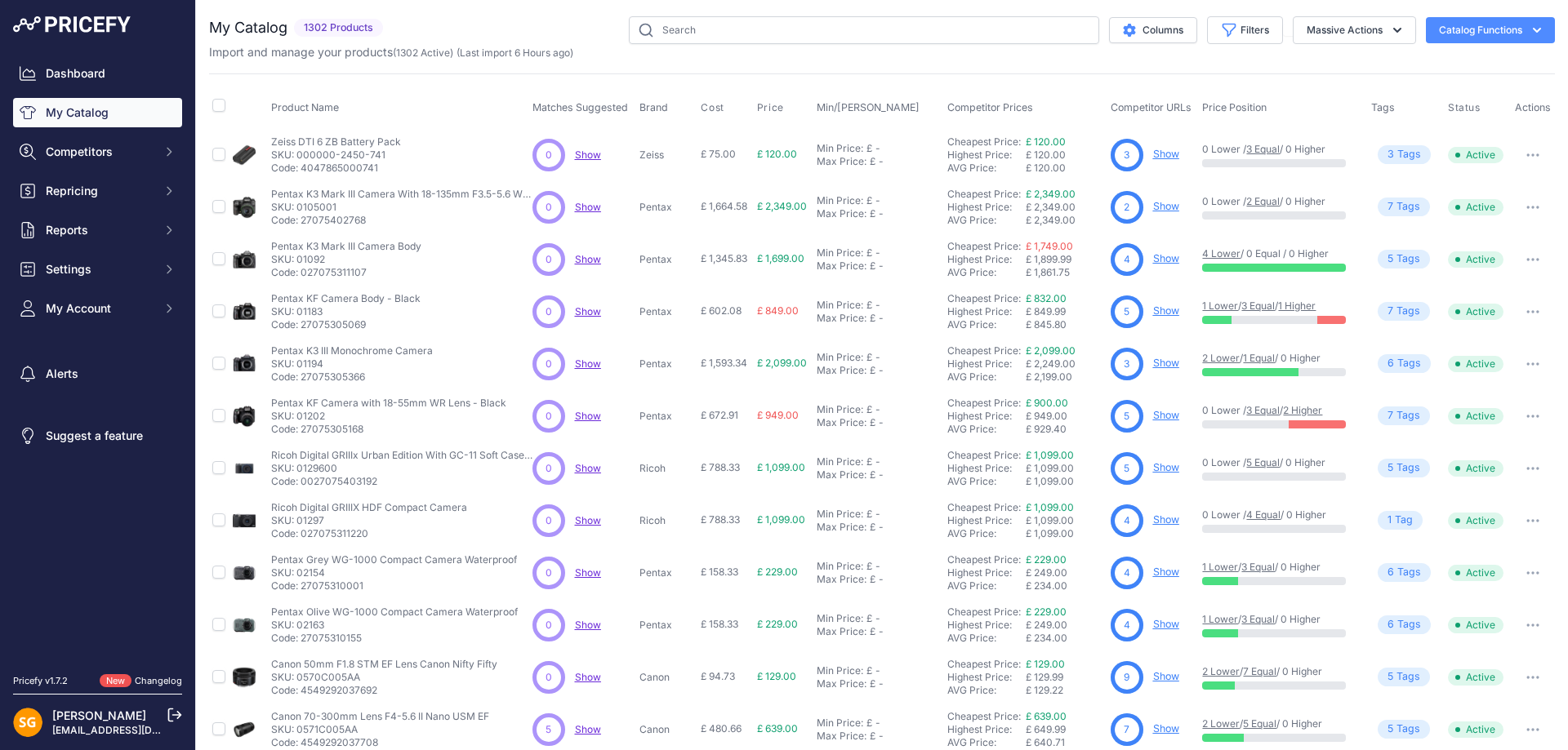
click at [779, 51] on div "Import and manage your products ( 1302 Active ) (Last import 6 Hours ago)" at bounding box center [881, 52] width 1346 height 16
click at [786, 33] on input "text" at bounding box center [864, 30] width 470 height 28
paste input "500102-01"
type input "500102-01"
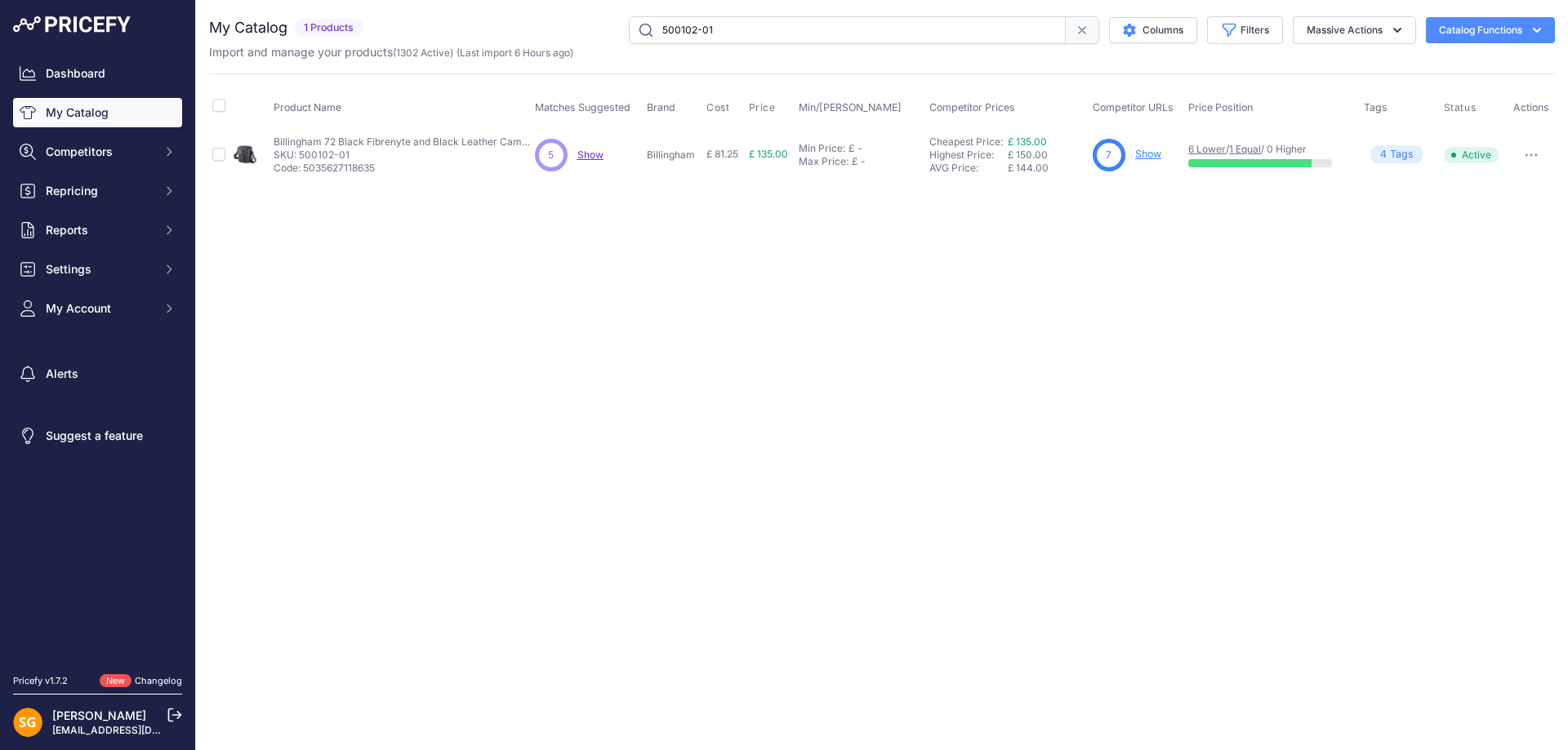
click at [1134, 153] on div "7 Show" at bounding box center [1137, 155] width 89 height 33
click at [1140, 154] on link "Show" at bounding box center [1148, 153] width 26 height 13
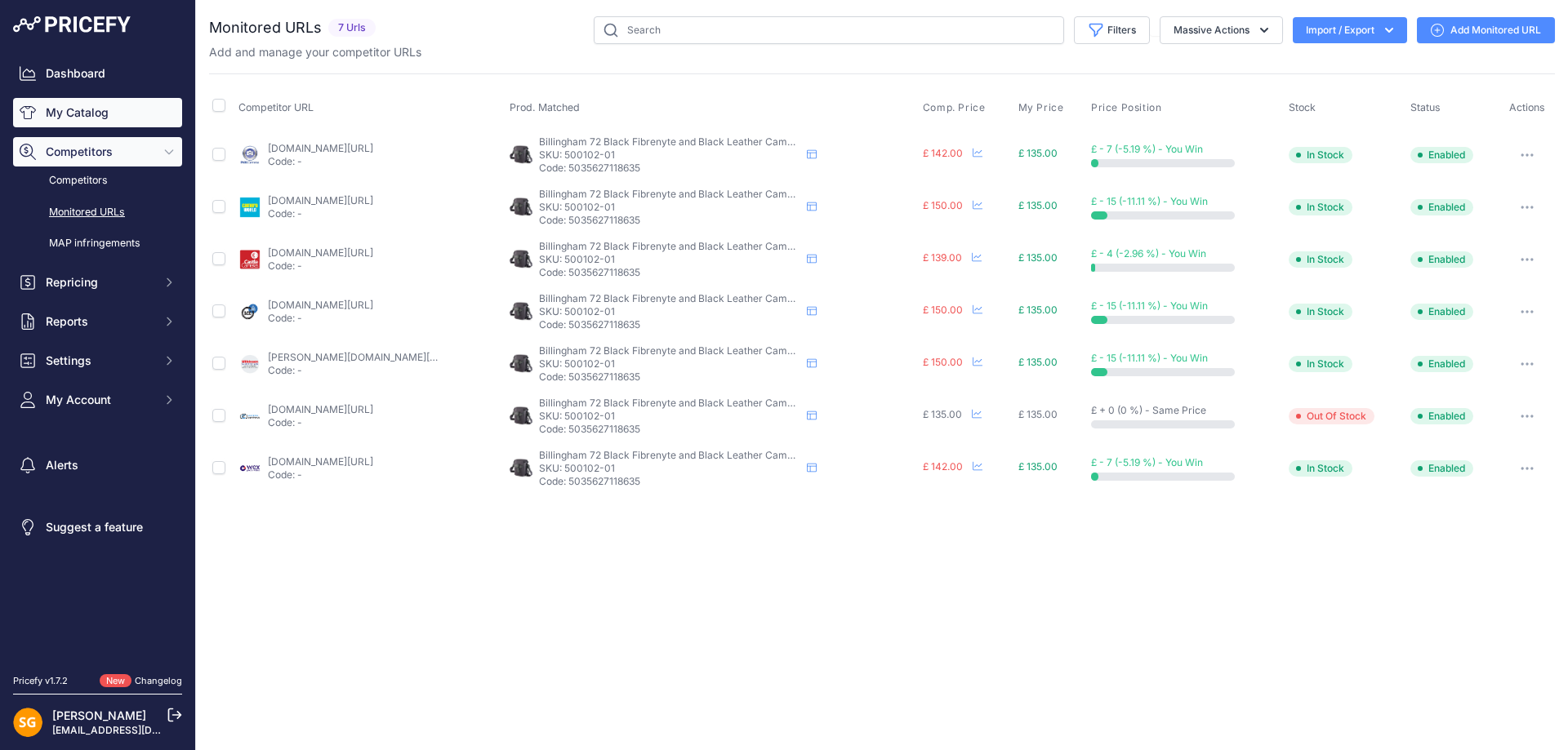
click at [109, 116] on link "My Catalog" at bounding box center [98, 113] width 170 height 30
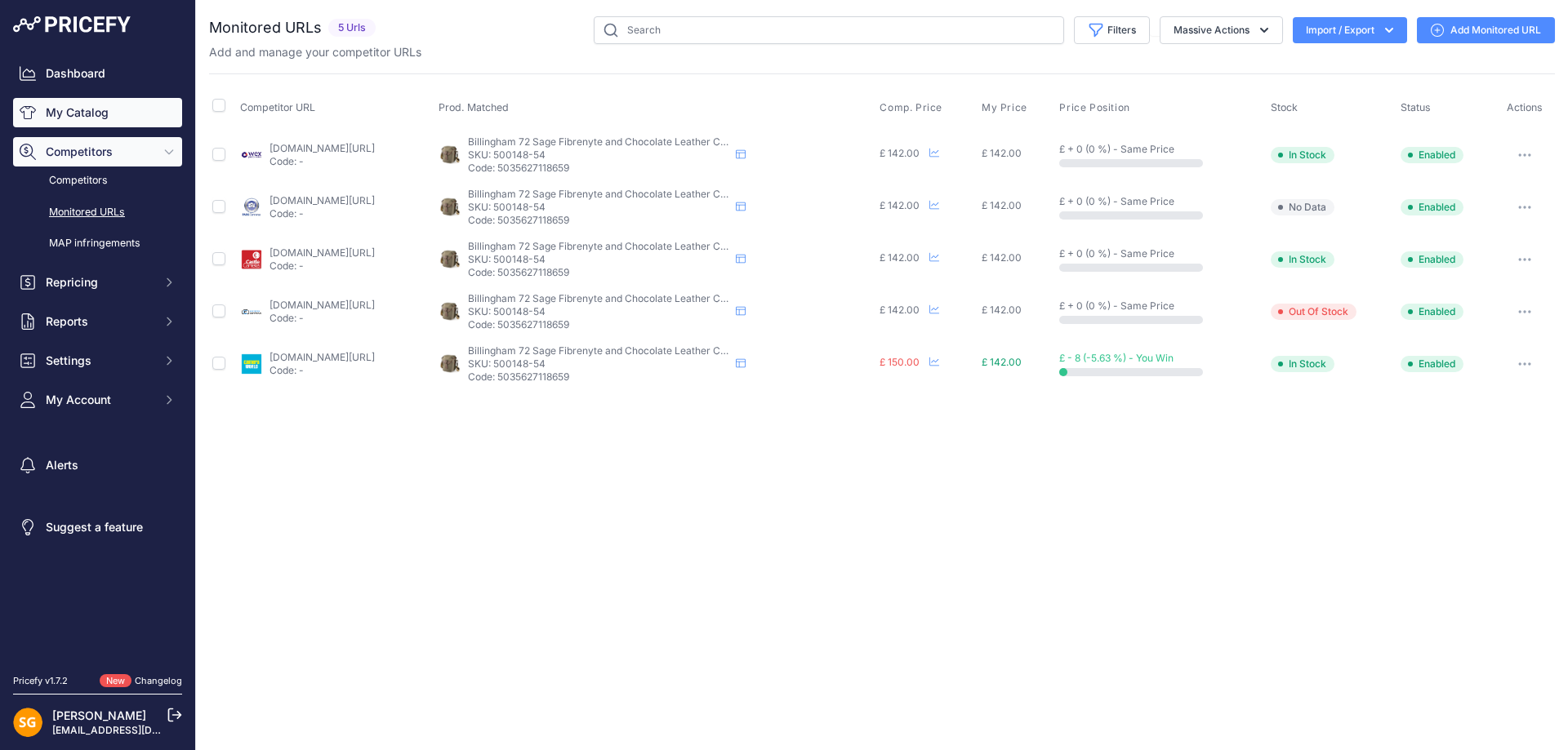
click at [77, 124] on link "My Catalog" at bounding box center [98, 113] width 170 height 30
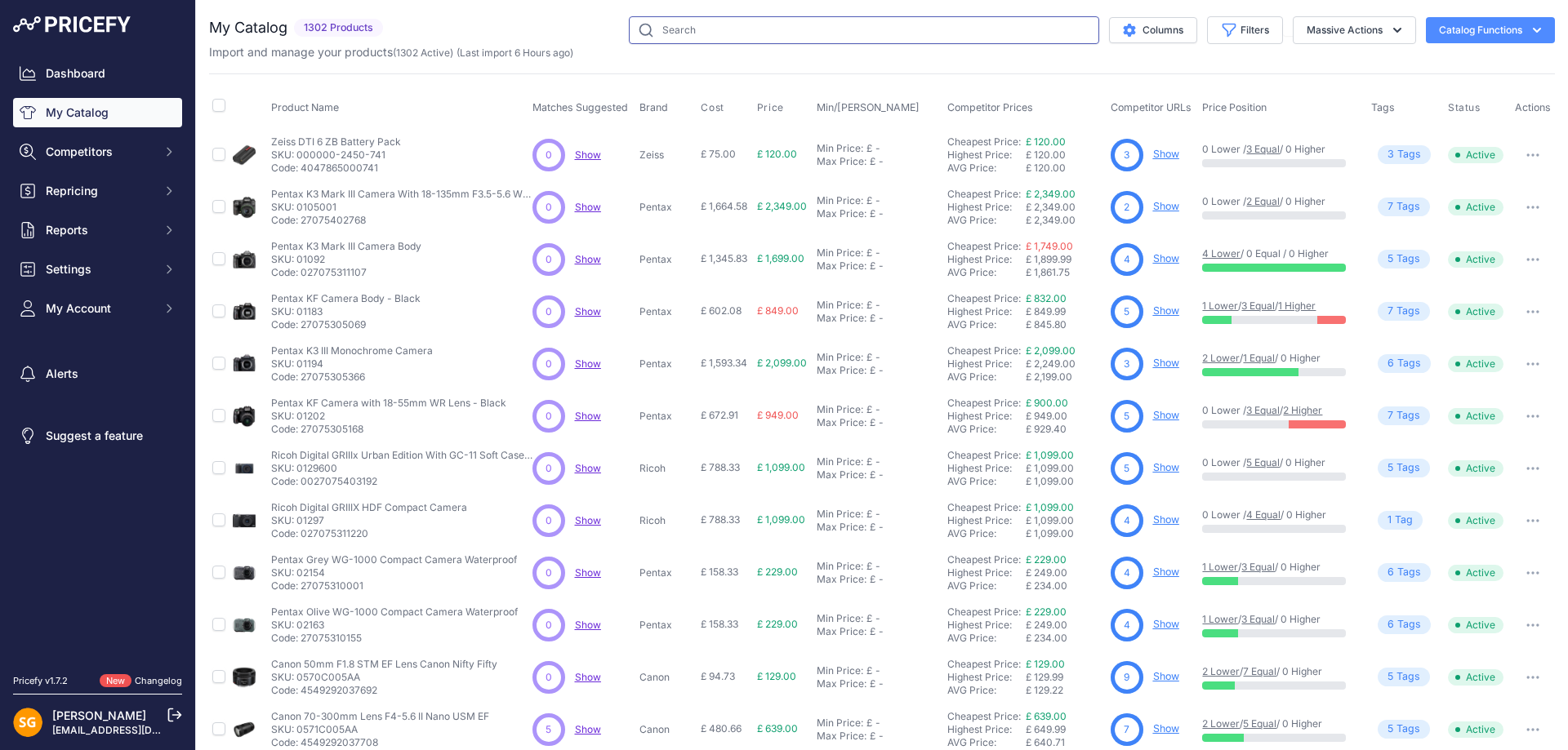
click at [717, 40] on input "text" at bounding box center [864, 30] width 470 height 28
paste input "500102-01"
type input "500102-01"
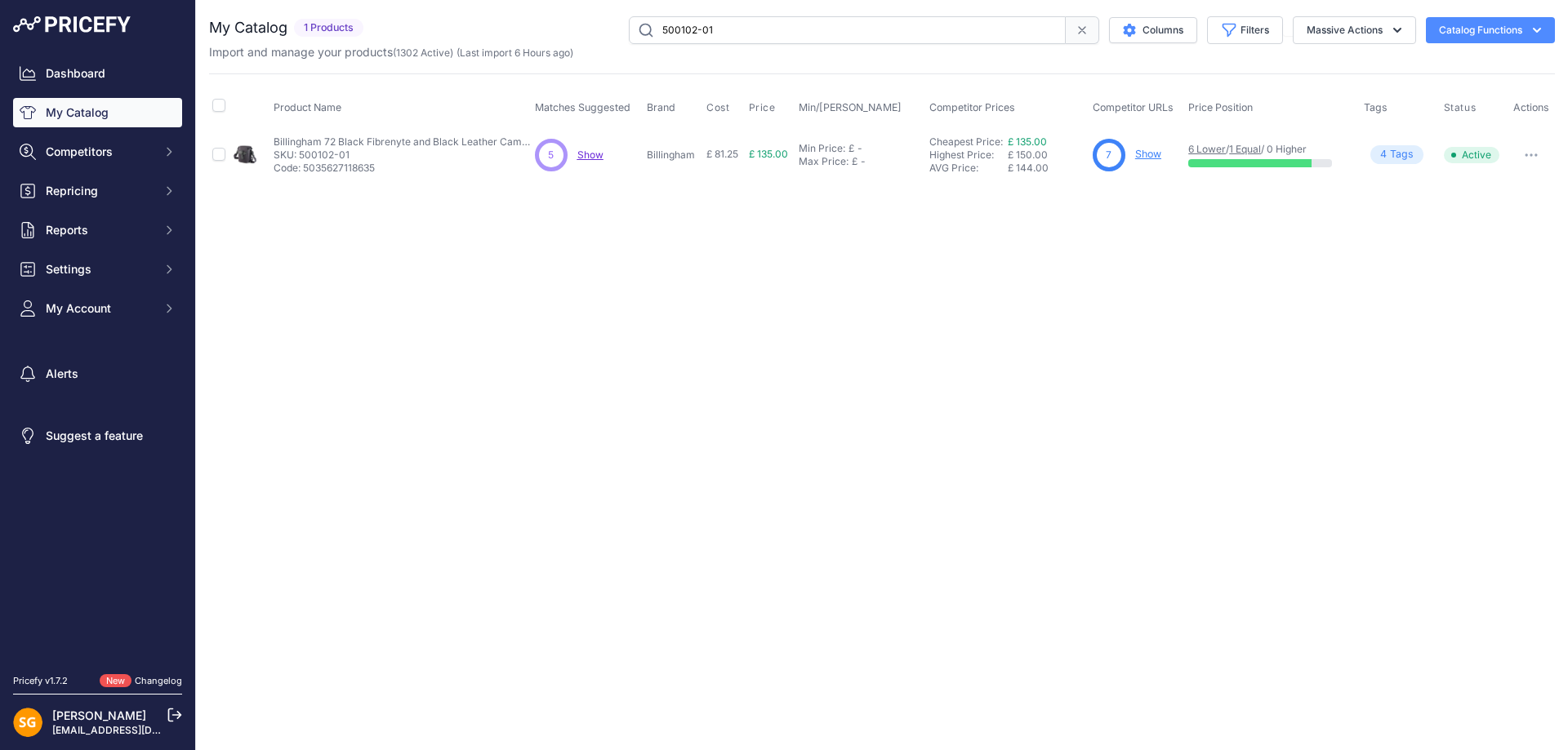
click at [1144, 155] on link "Show" at bounding box center [1148, 153] width 26 height 13
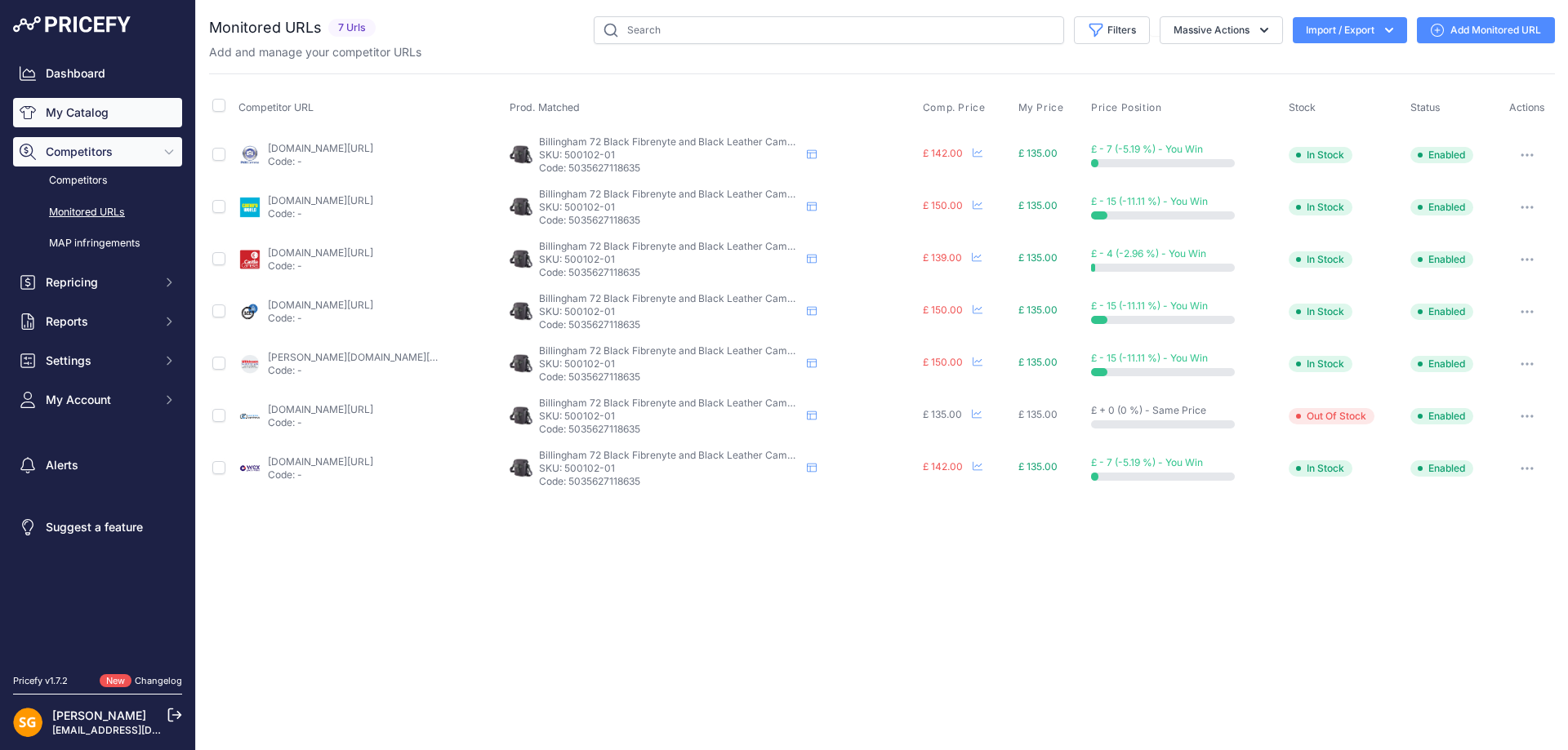
click at [50, 118] on link "My Catalog" at bounding box center [98, 113] width 170 height 30
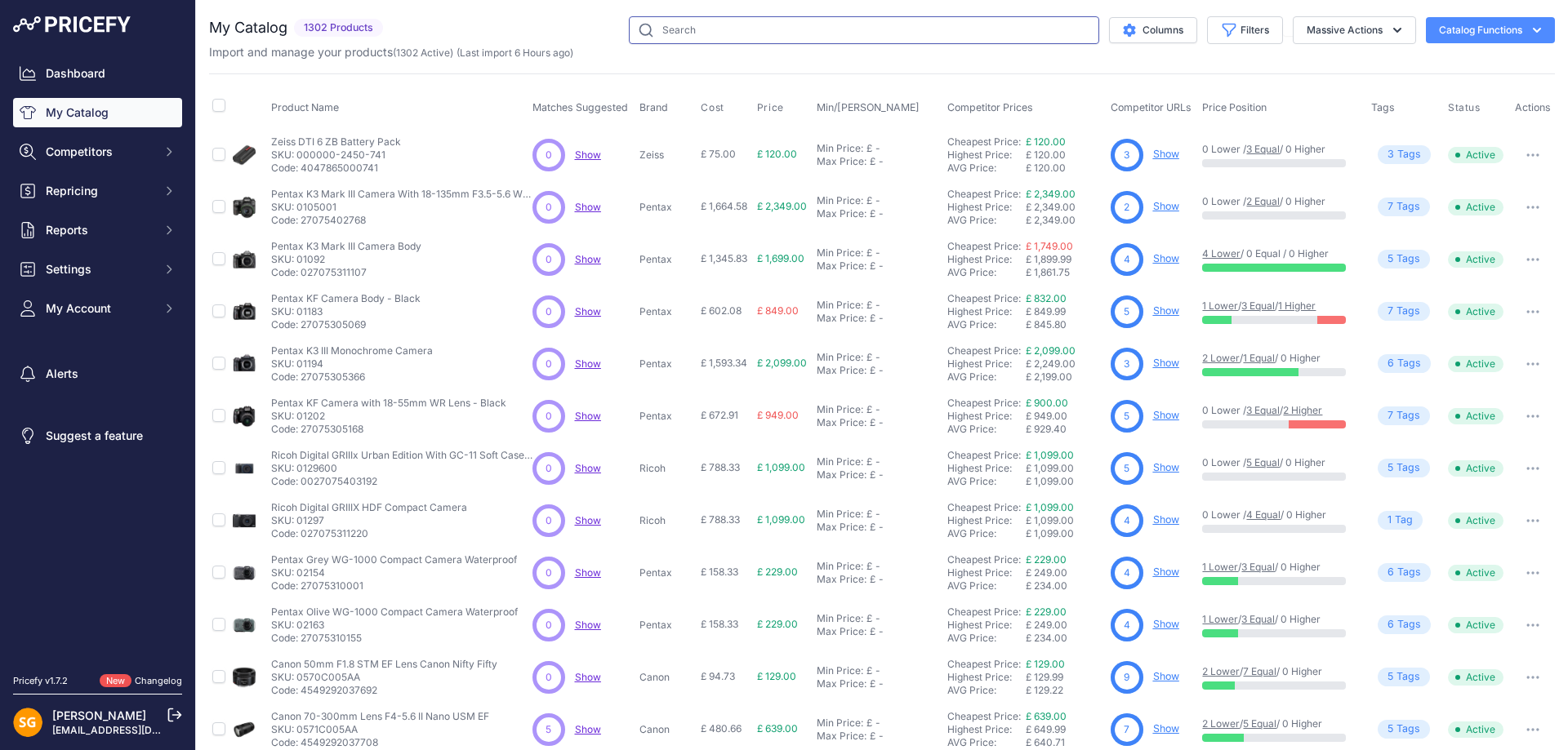
click at [690, 30] on input "text" at bounding box center [864, 30] width 470 height 28
paste input "588648-54"
type input "588648-54"
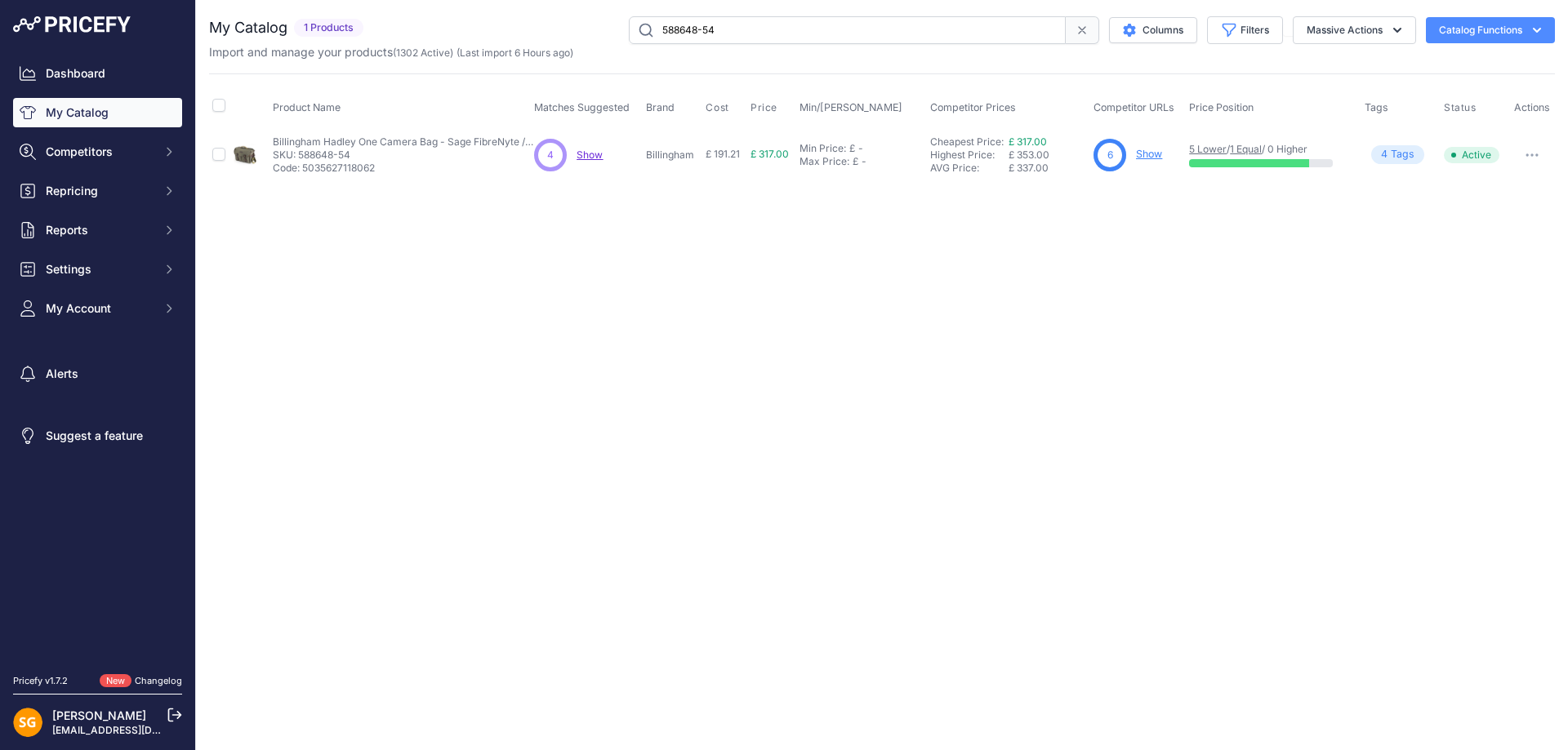
click at [1144, 153] on link "Show" at bounding box center [1148, 153] width 26 height 13
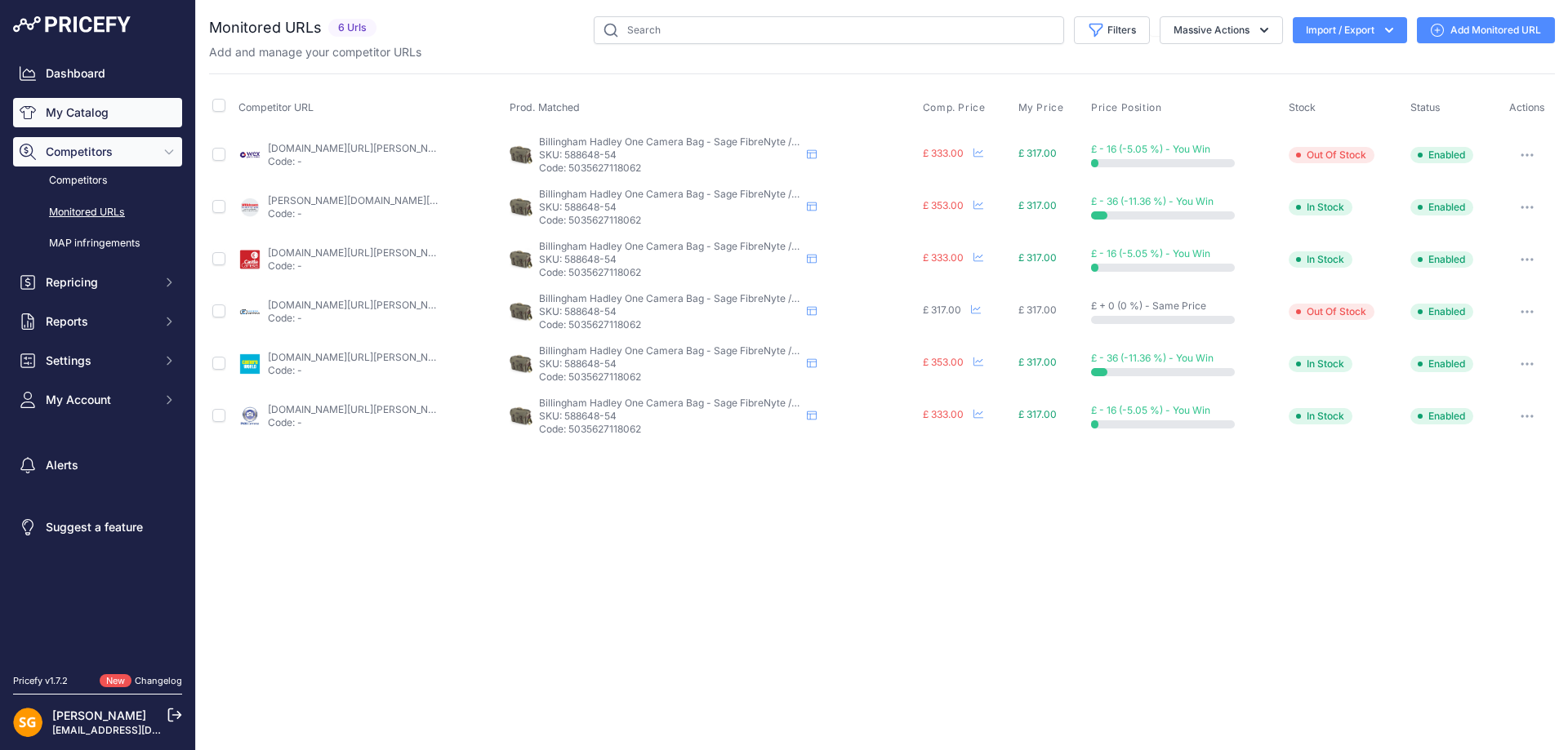
click at [71, 110] on link "My Catalog" at bounding box center [98, 113] width 170 height 30
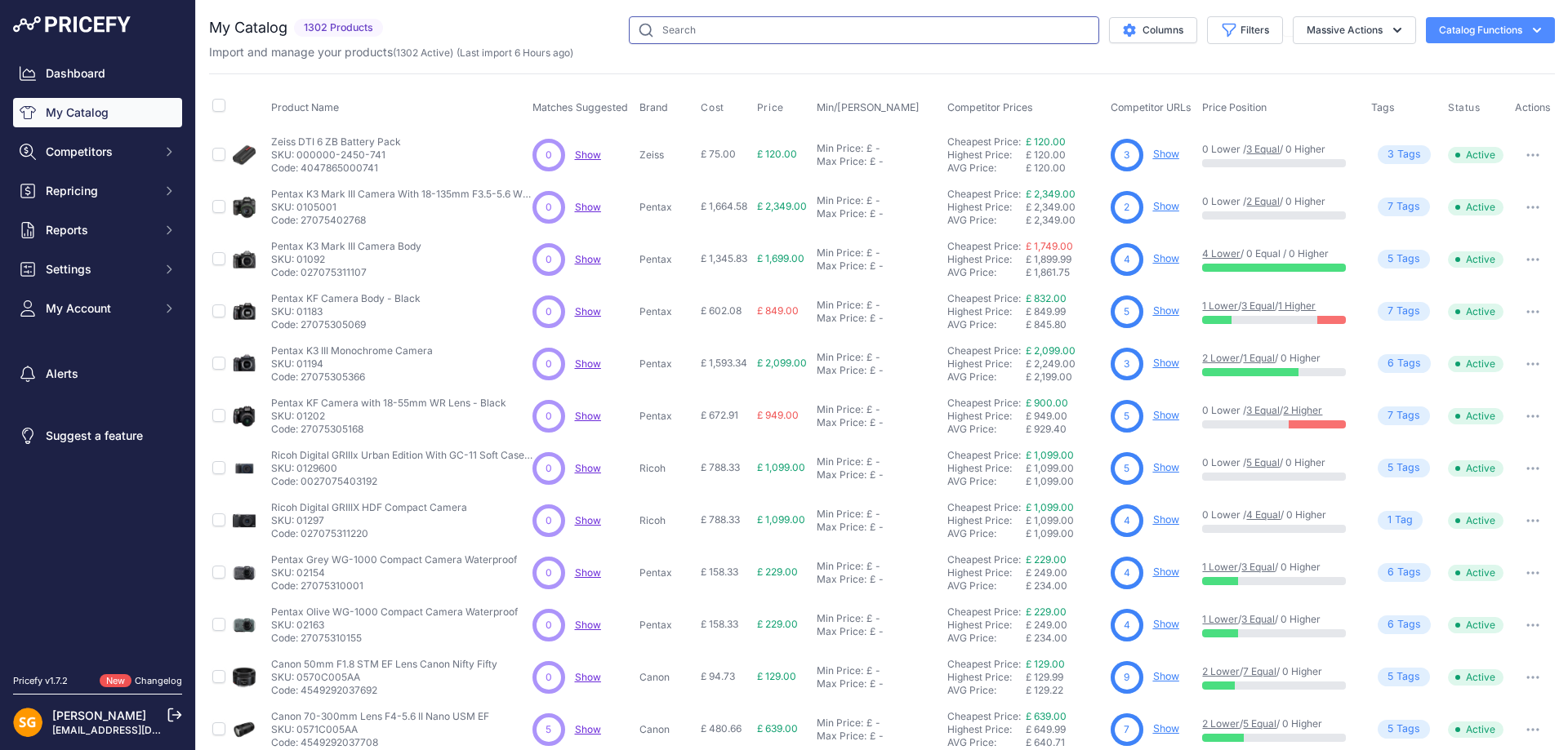
click at [714, 17] on input "text" at bounding box center [864, 30] width 470 height 28
paste input "588634-54"
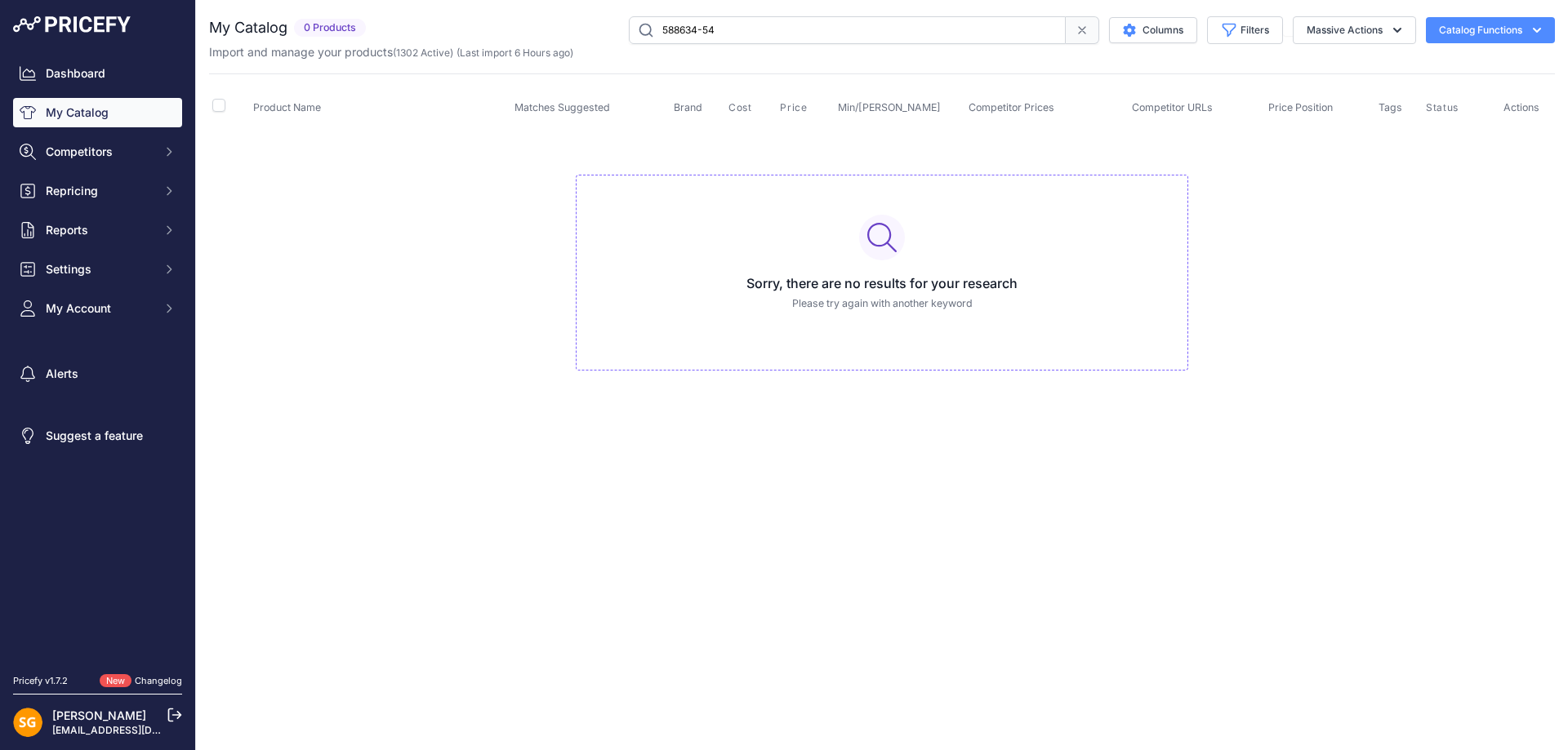
click at [995, 34] on input "588634-54" at bounding box center [848, 30] width 437 height 28
type input "588634-54"
click at [1078, 37] on span at bounding box center [1082, 30] width 34 height 28
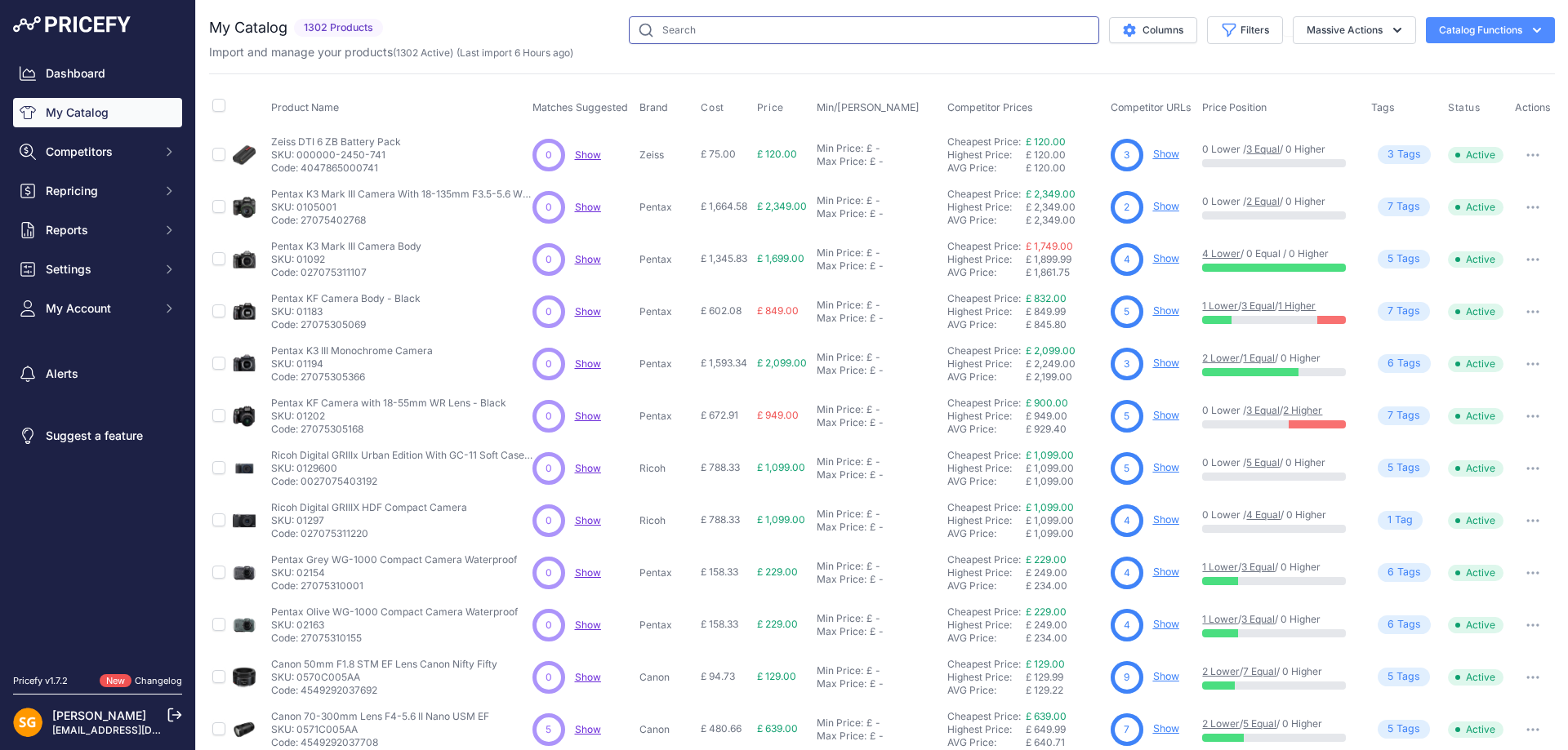
click at [840, 29] on input "text" at bounding box center [864, 30] width 470 height 28
click at [679, 30] on input "text" at bounding box center [864, 30] width 470 height 28
paste input "588602-01"
type input "588602-01"
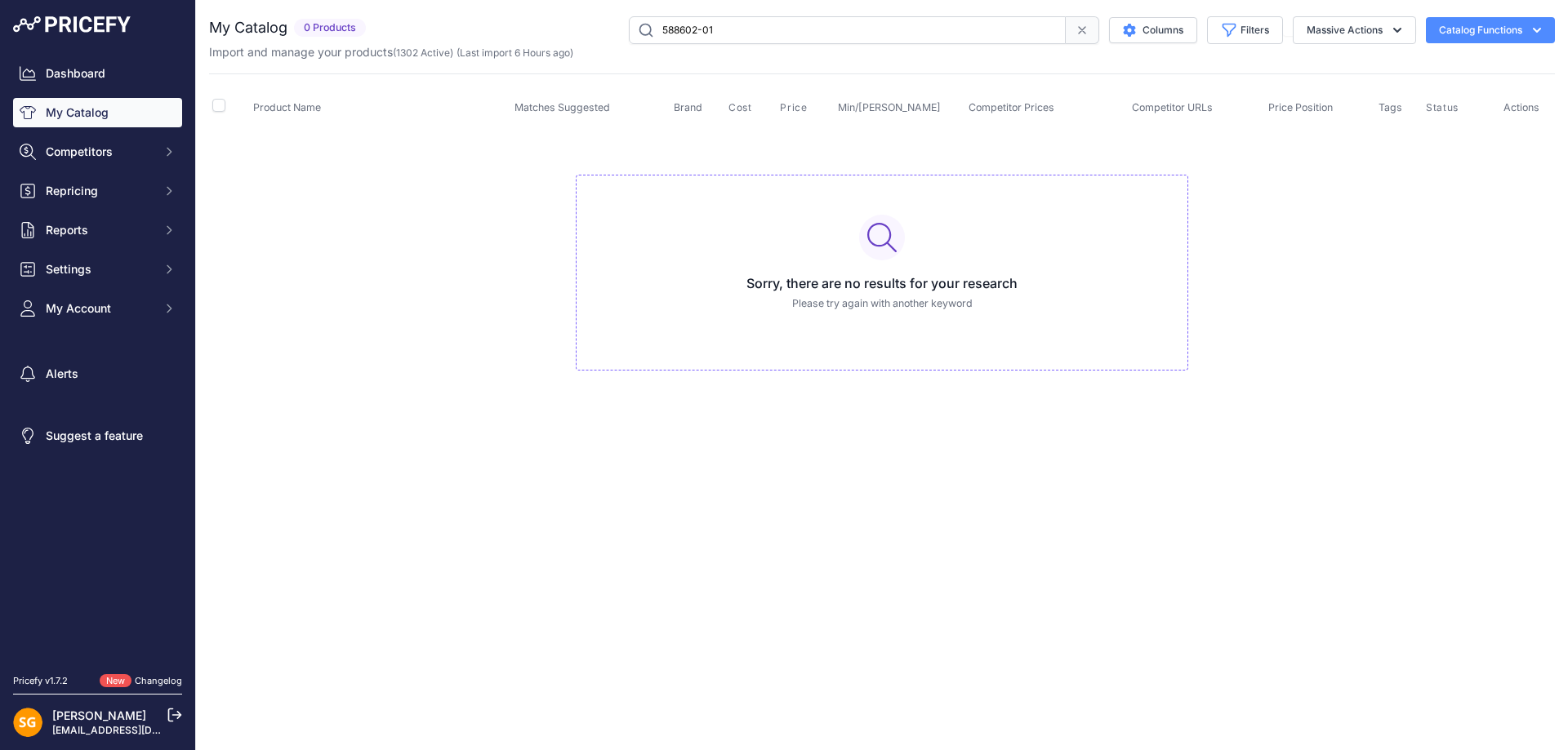
click at [873, 37] on input "588602-01" at bounding box center [848, 30] width 437 height 28
click at [1261, 565] on div "Close You are not connected to the internet." at bounding box center [881, 375] width 1372 height 750
click at [97, 114] on link "My Catalog" at bounding box center [98, 113] width 170 height 30
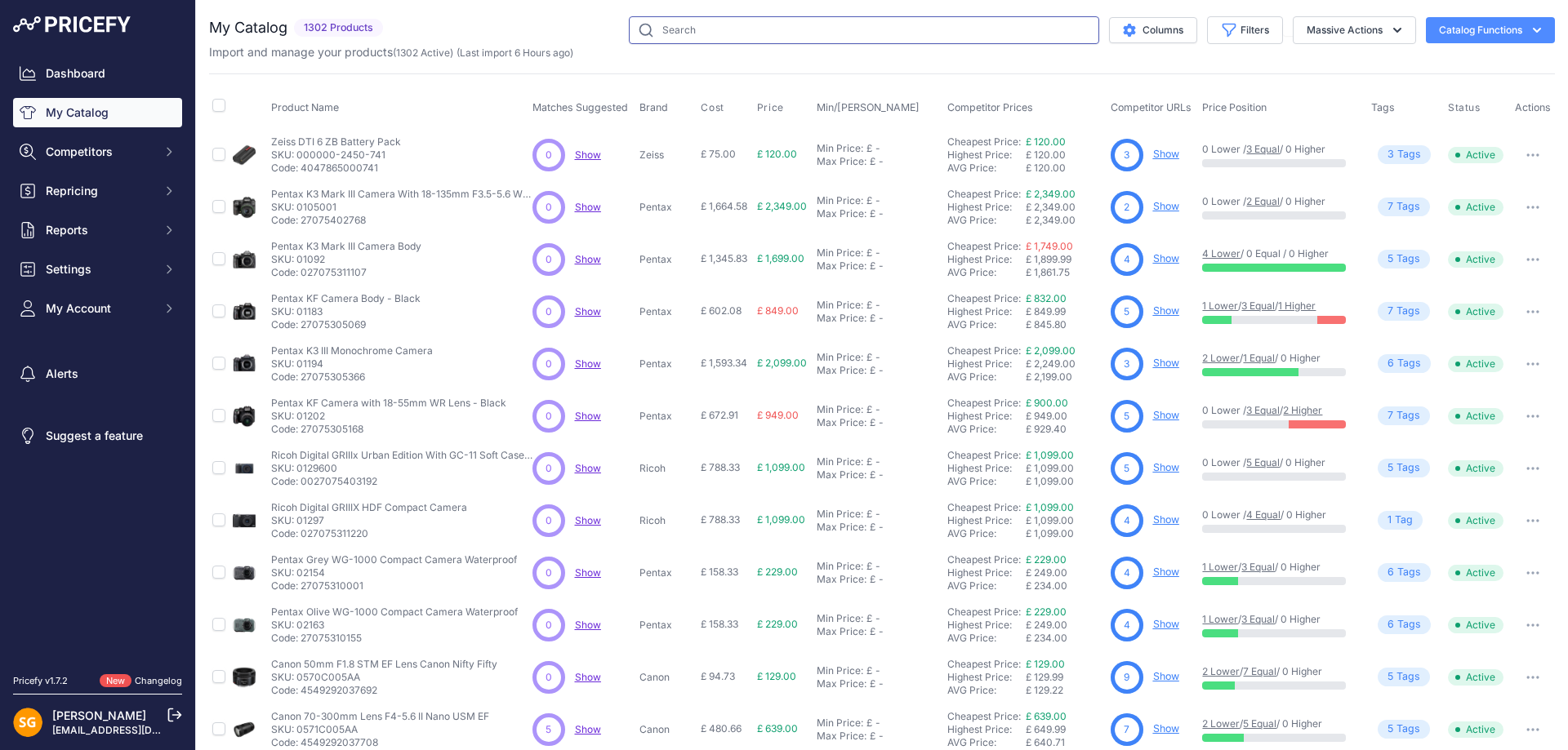
click at [731, 36] on input "text" at bounding box center [864, 30] width 470 height 28
paste input "503348-54"
type input "503348-54"
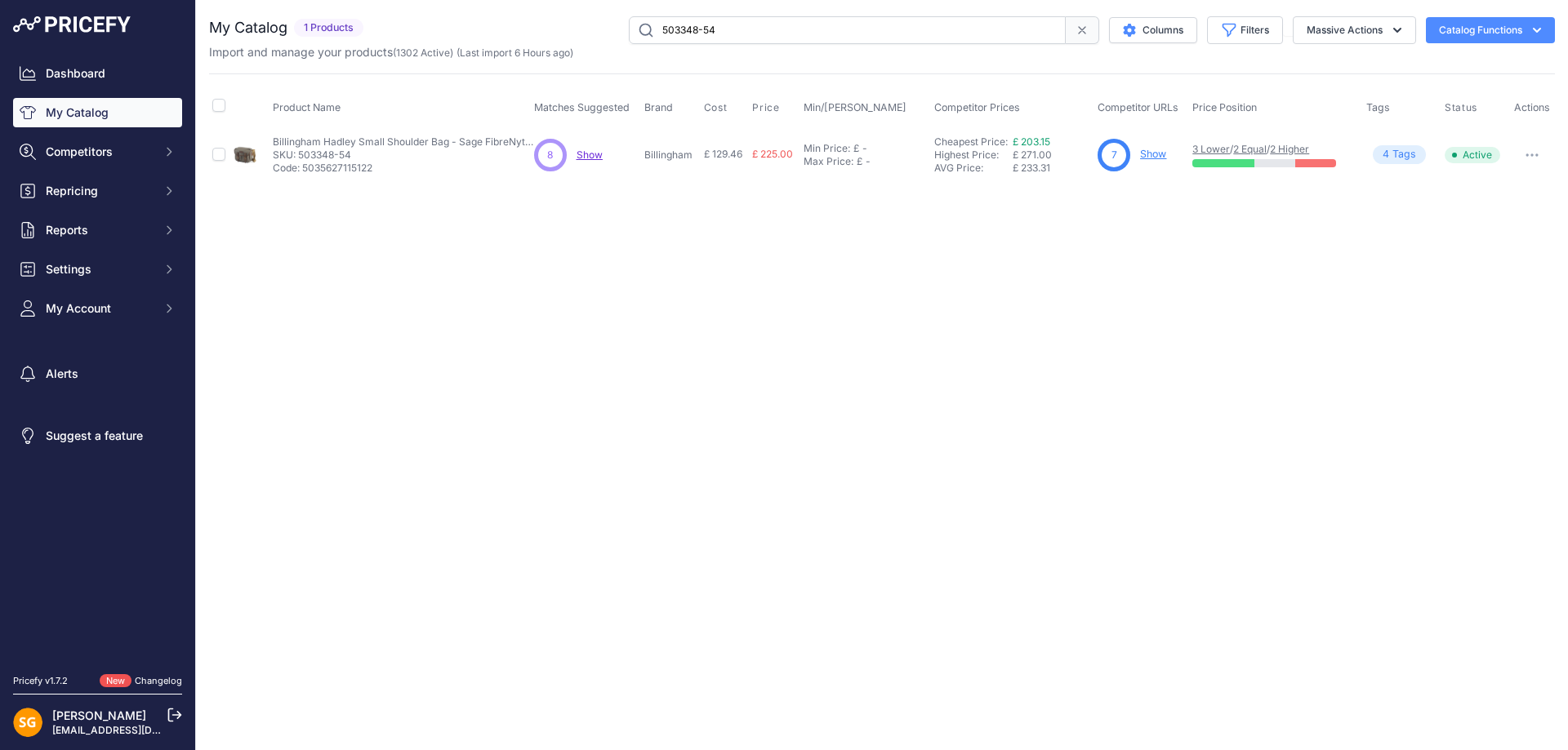
click at [1165, 157] on link "Show" at bounding box center [1153, 153] width 26 height 13
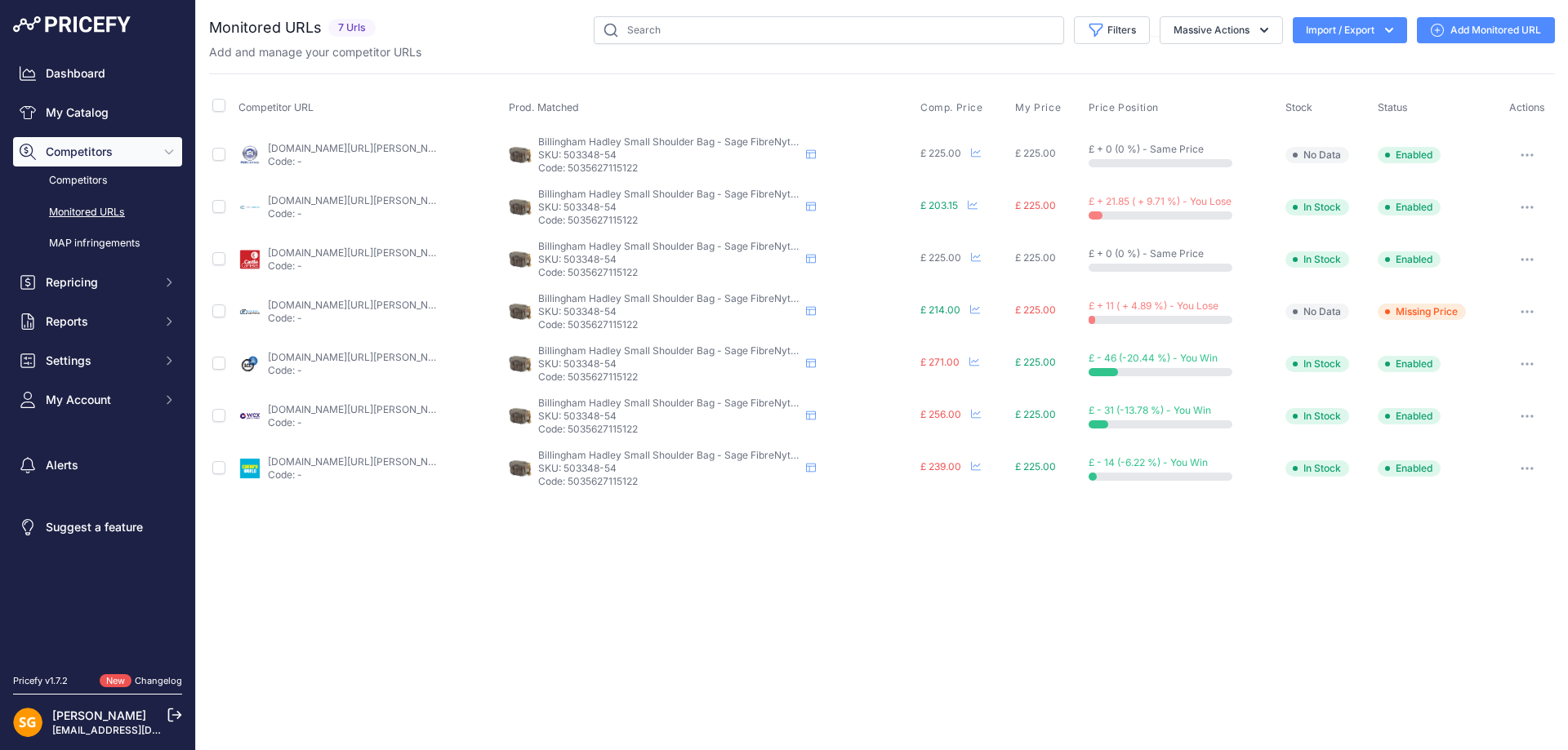
click at [60, 128] on div "Dashboard My Catalog Competitors Competitors Monitored URLs MAP infringements R…" at bounding box center [98, 237] width 170 height 356
click at [69, 117] on link "My Catalog" at bounding box center [98, 113] width 170 height 30
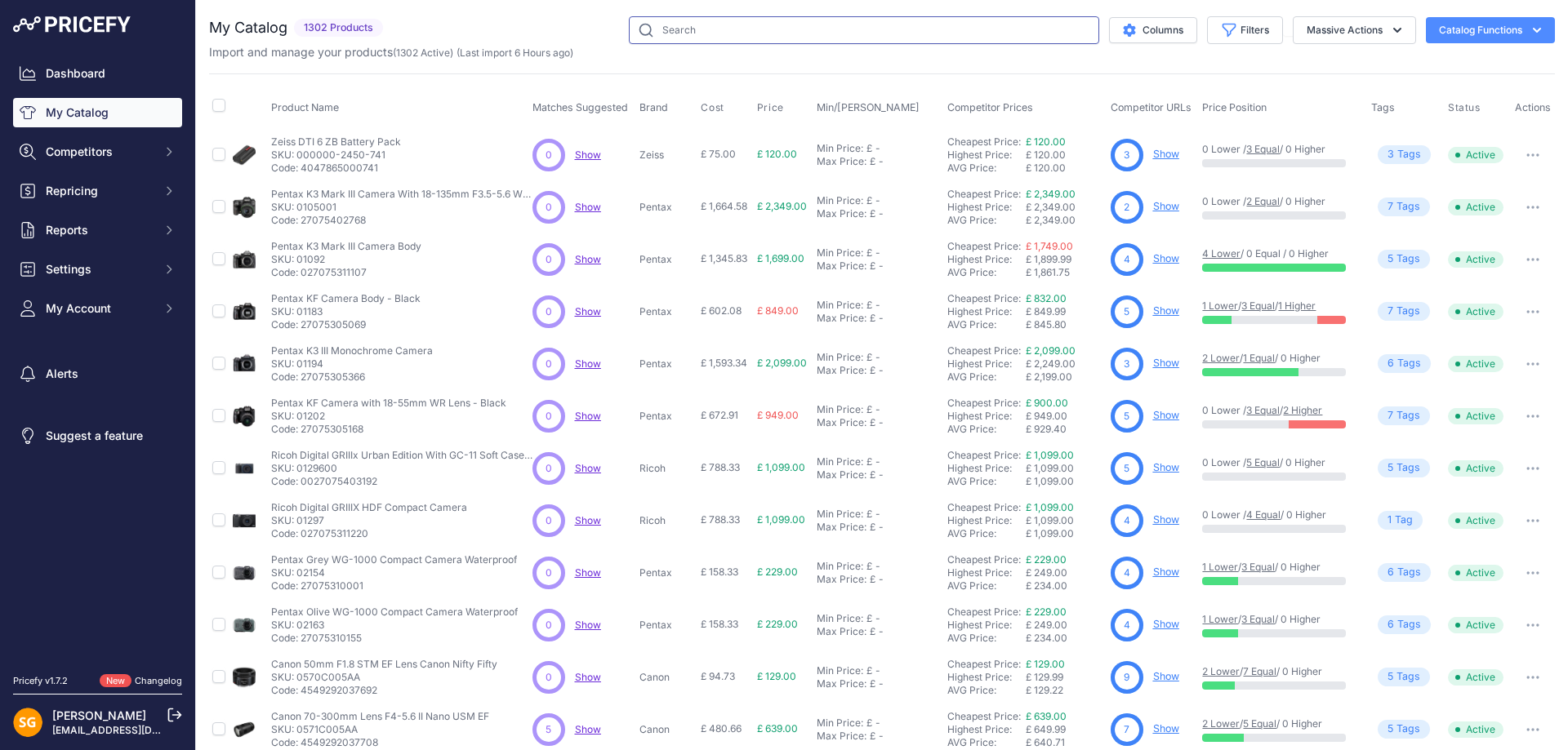
click at [638, 29] on input "text" at bounding box center [864, 30] width 470 height 28
paste input "505201-70"
type input "505201-70"
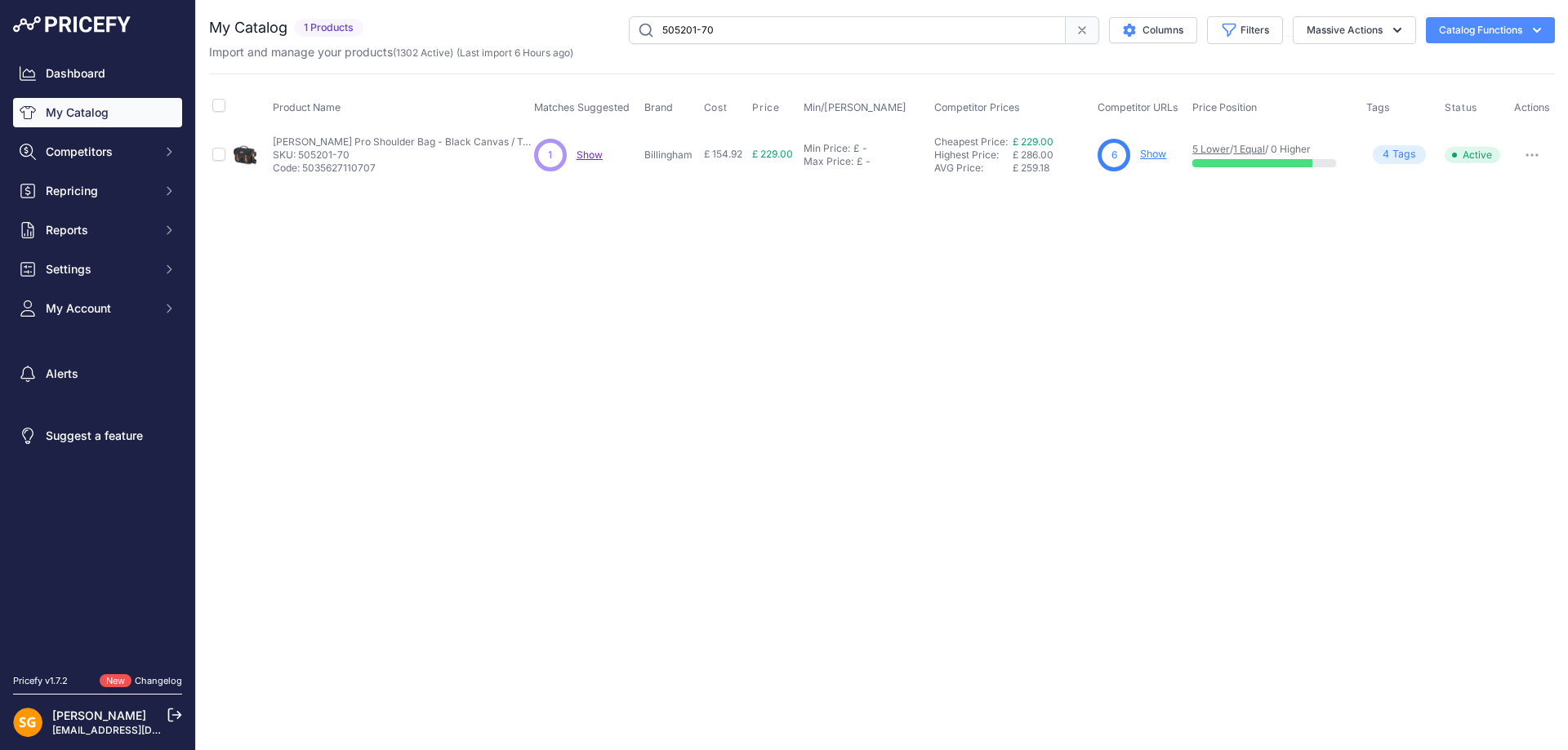
click at [1152, 154] on link "Show" at bounding box center [1153, 153] width 26 height 13
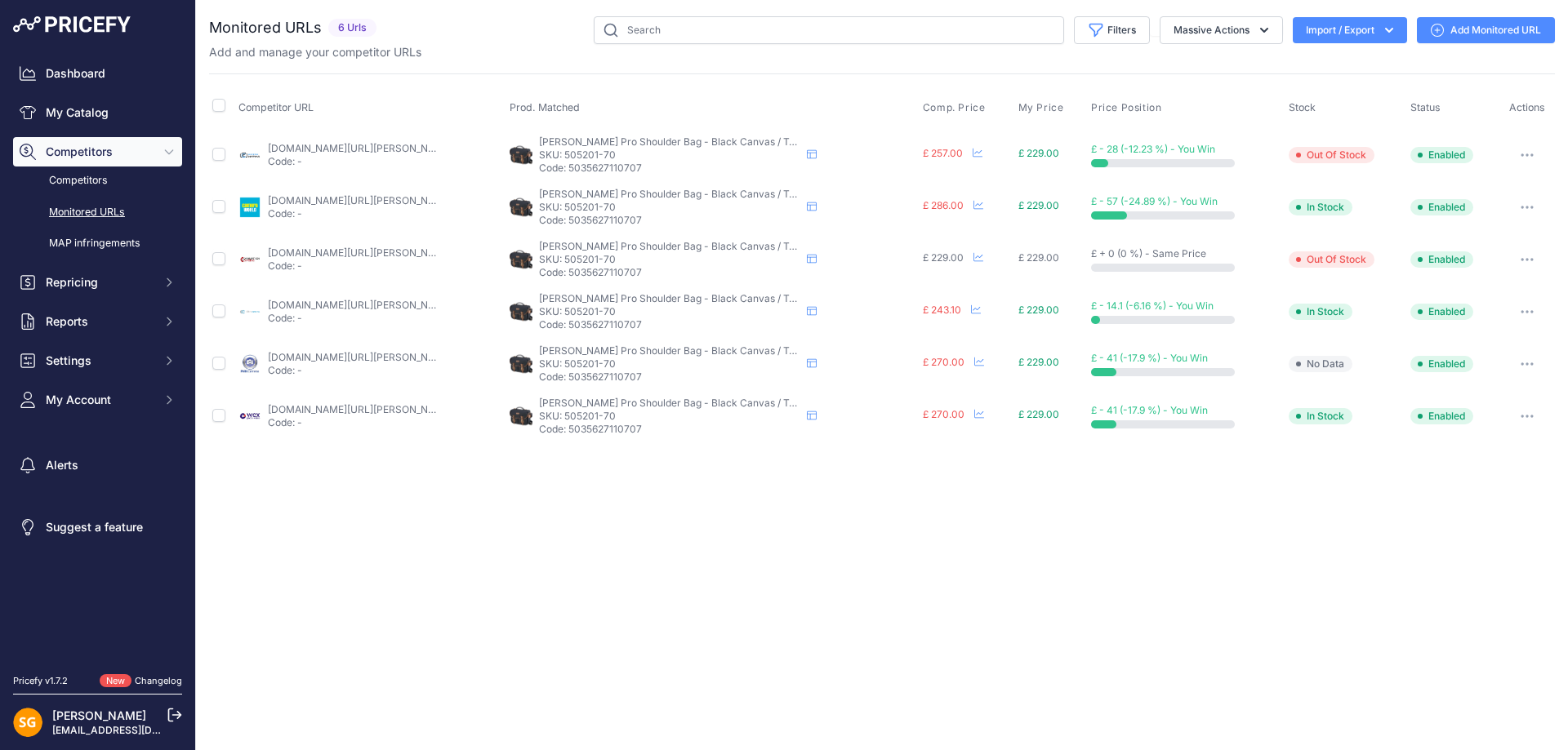
click at [850, 556] on div "Close You are not connected to the internet." at bounding box center [881, 375] width 1372 height 750
